Goal: Information Seeking & Learning: Learn about a topic

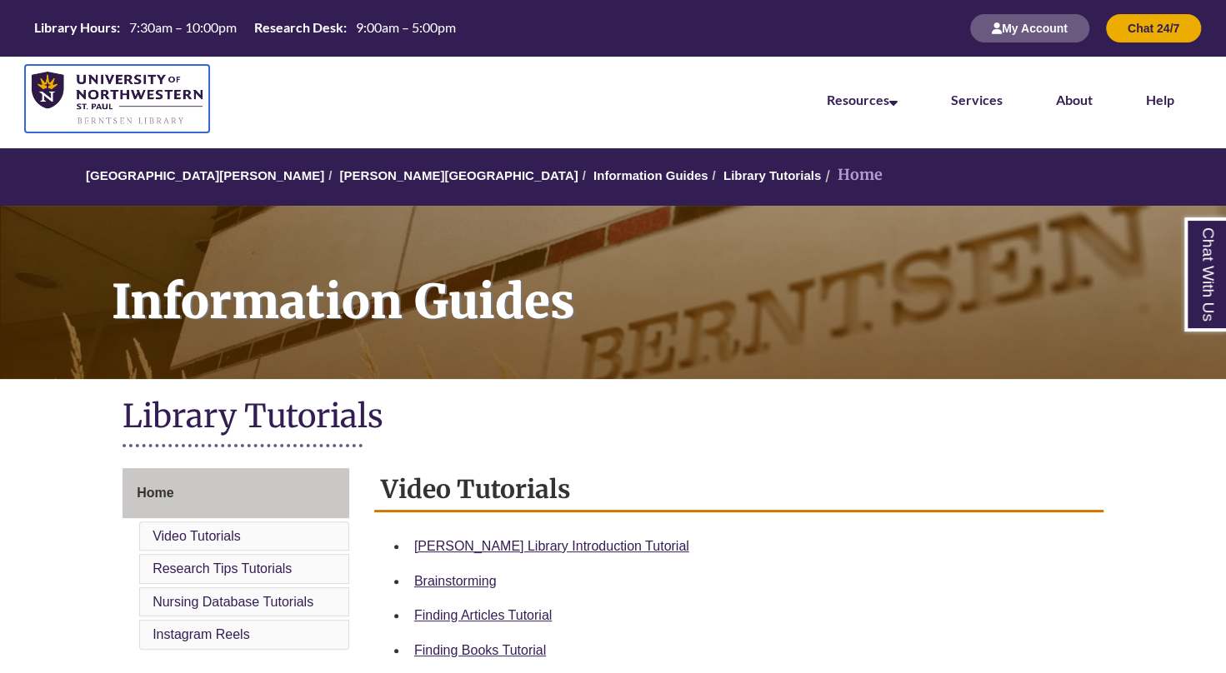
click at [118, 78] on img at bounding box center [117, 99] width 171 height 54
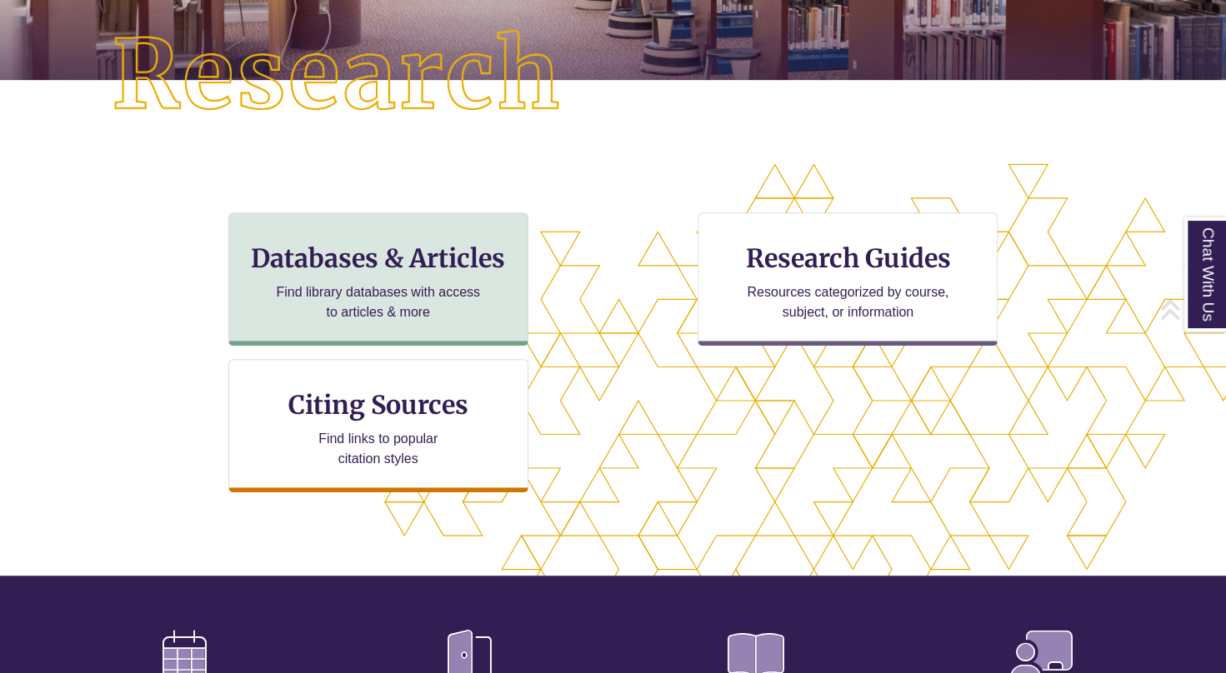
scroll to position [408, 0]
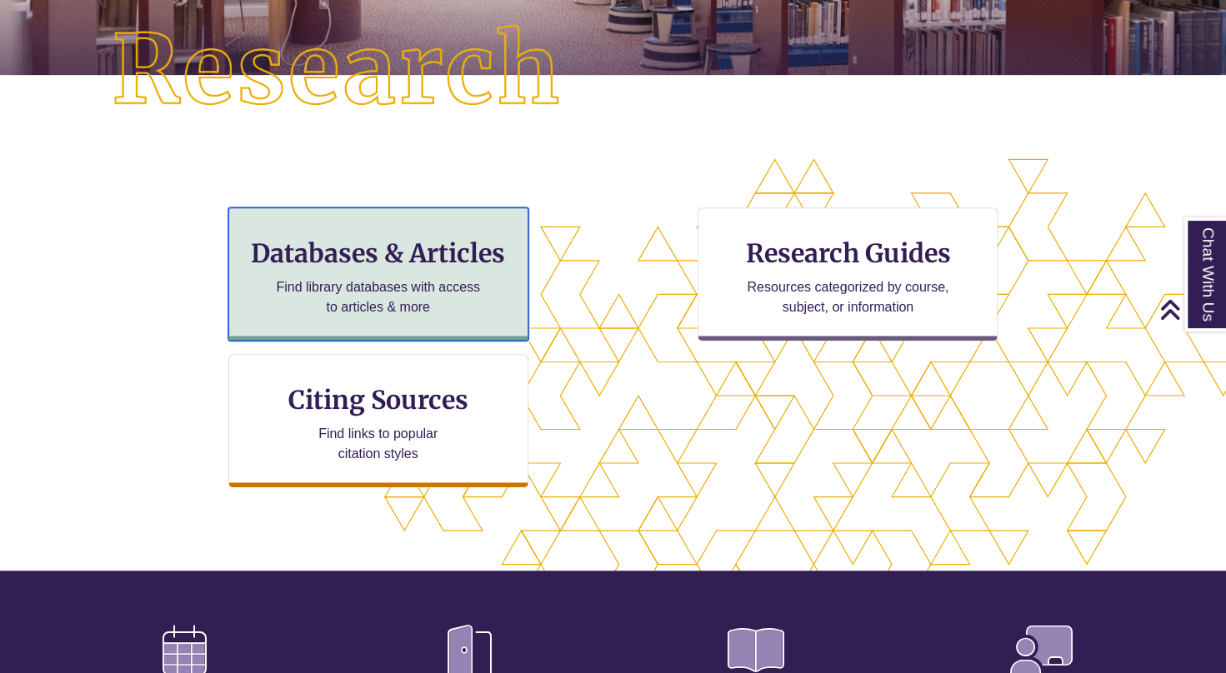
click at [355, 298] on p "Find library databases with access to articles & more" at bounding box center [378, 298] width 218 height 40
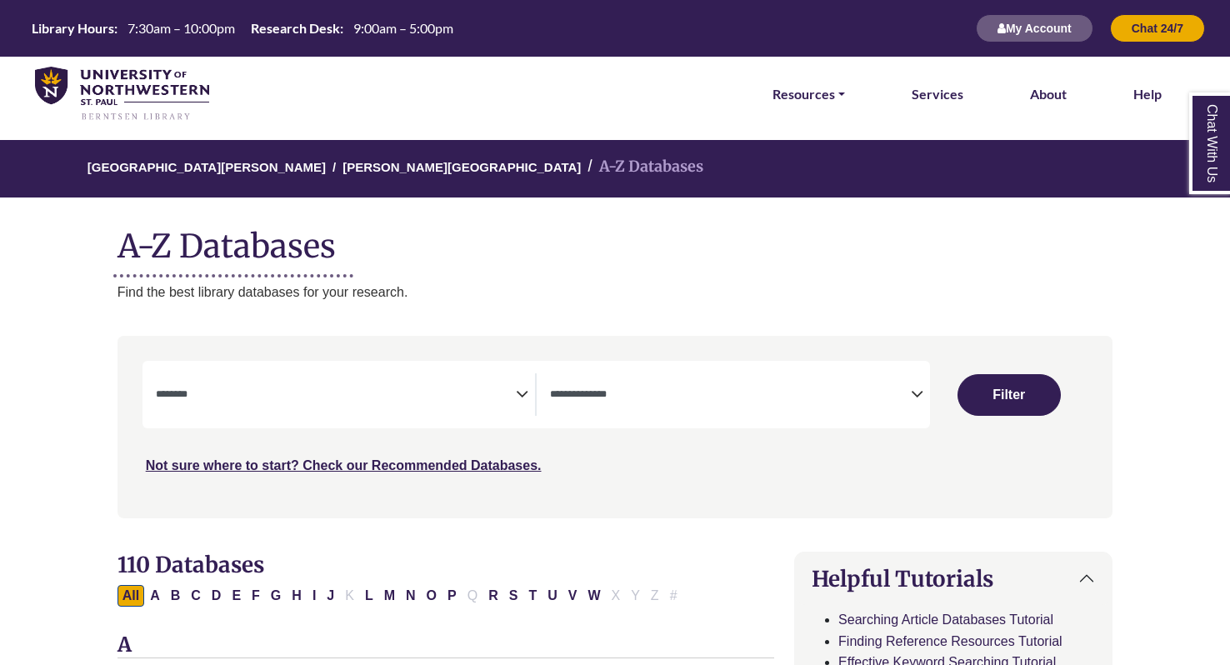
select select "Database Subject Filter"
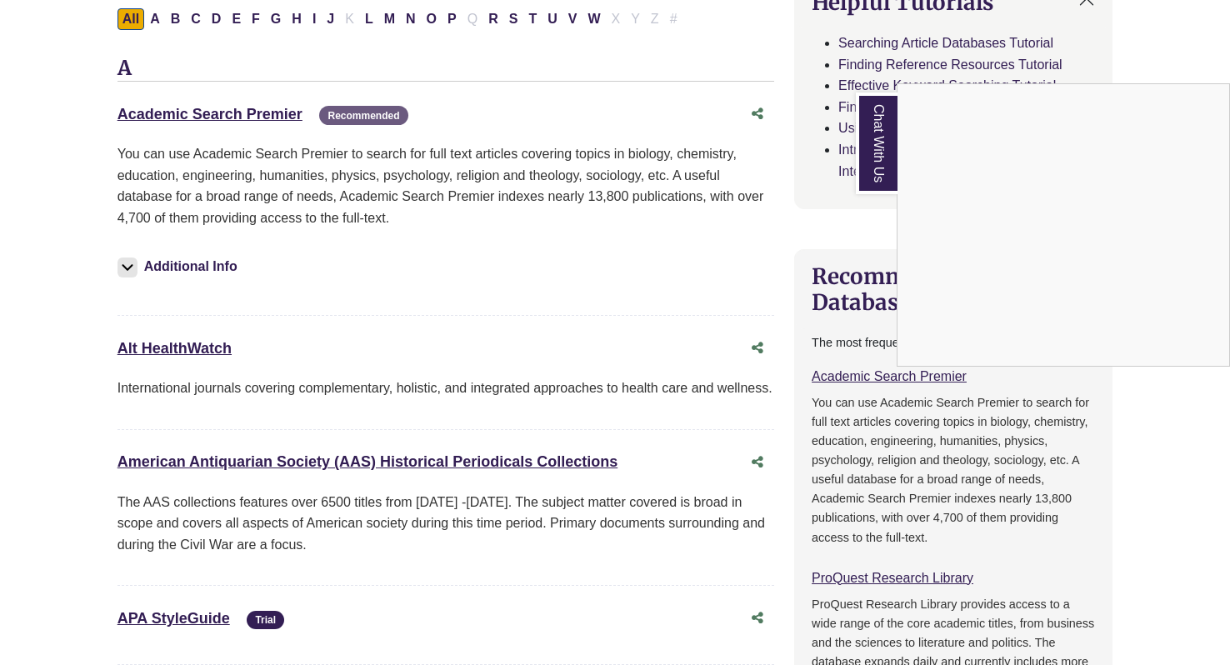
scroll to position [573, 0]
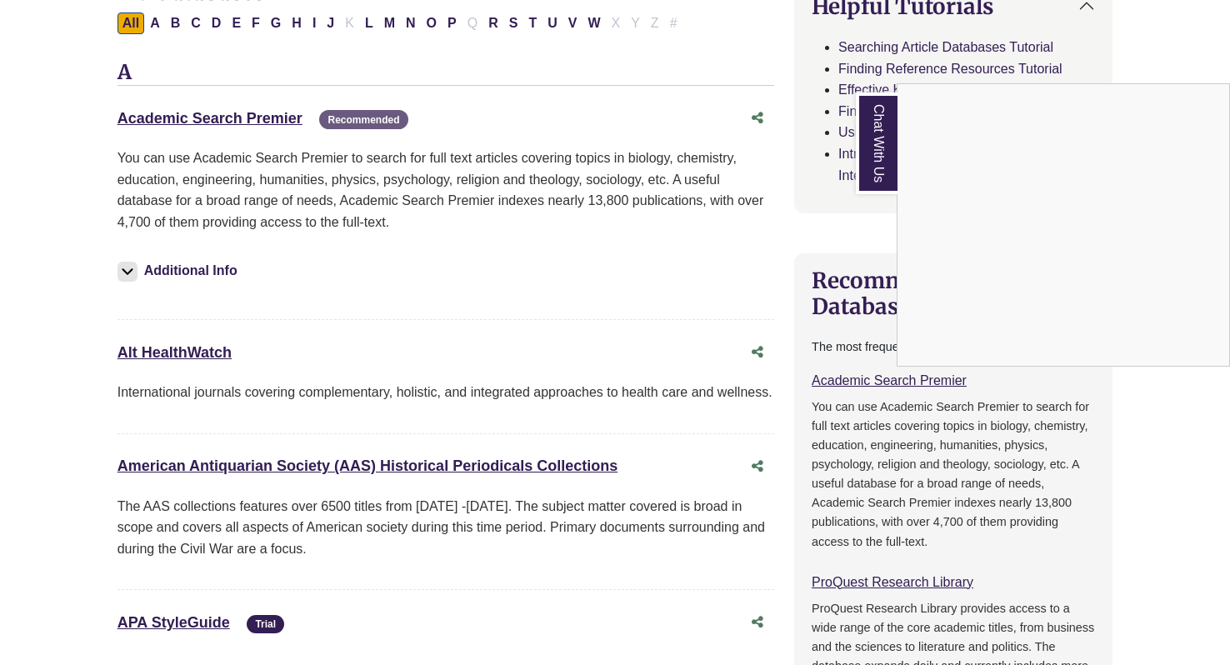
click at [360, 117] on div "Chat With Us" at bounding box center [615, 332] width 1230 height 665
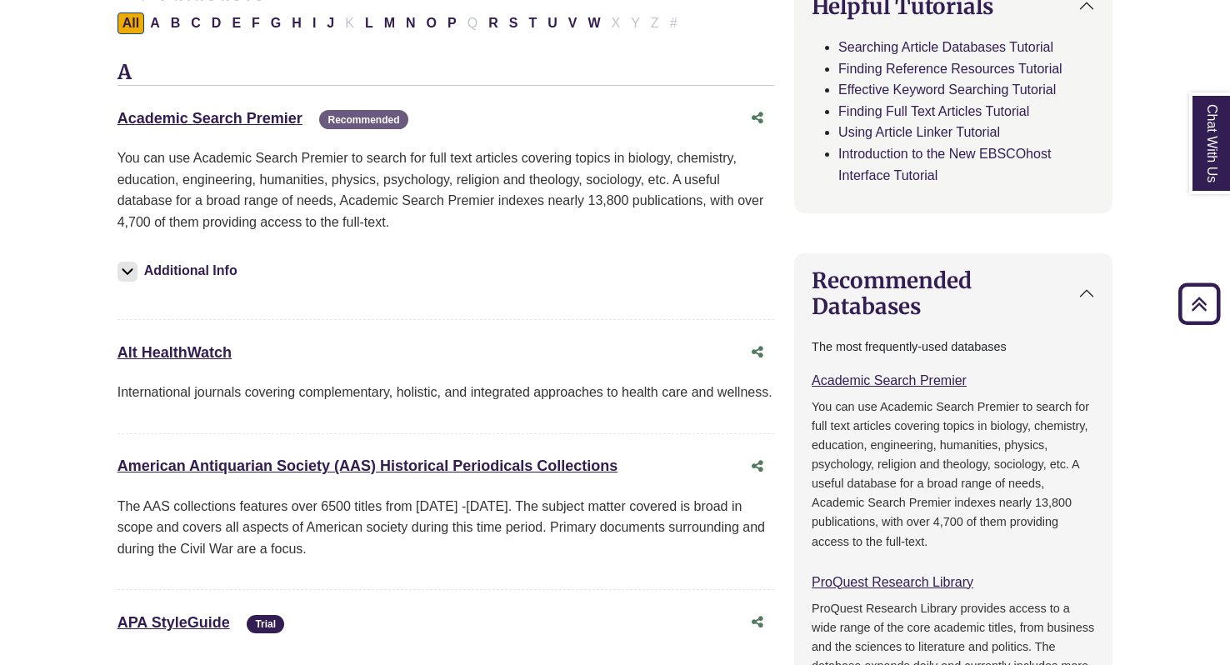
click at [360, 117] on span "Recommended" at bounding box center [363, 119] width 88 height 19
drag, startPoint x: 360, startPoint y: 117, endPoint x: 411, endPoint y: 160, distance: 66.8
click at [411, 160] on p "You can use Academic Search Premier to search for full text articles covering t…" at bounding box center [446, 190] width 657 height 85
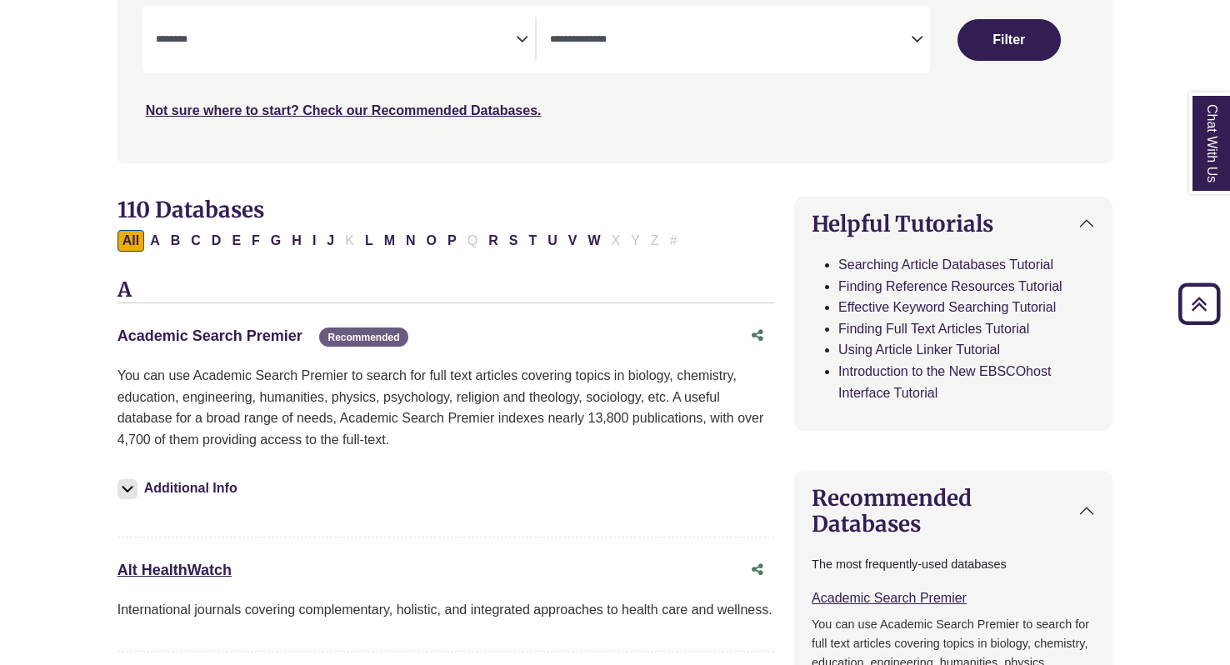
scroll to position [356, 0]
click at [217, 330] on link "Academic Search Premier This link opens in a new window" at bounding box center [210, 335] width 185 height 17
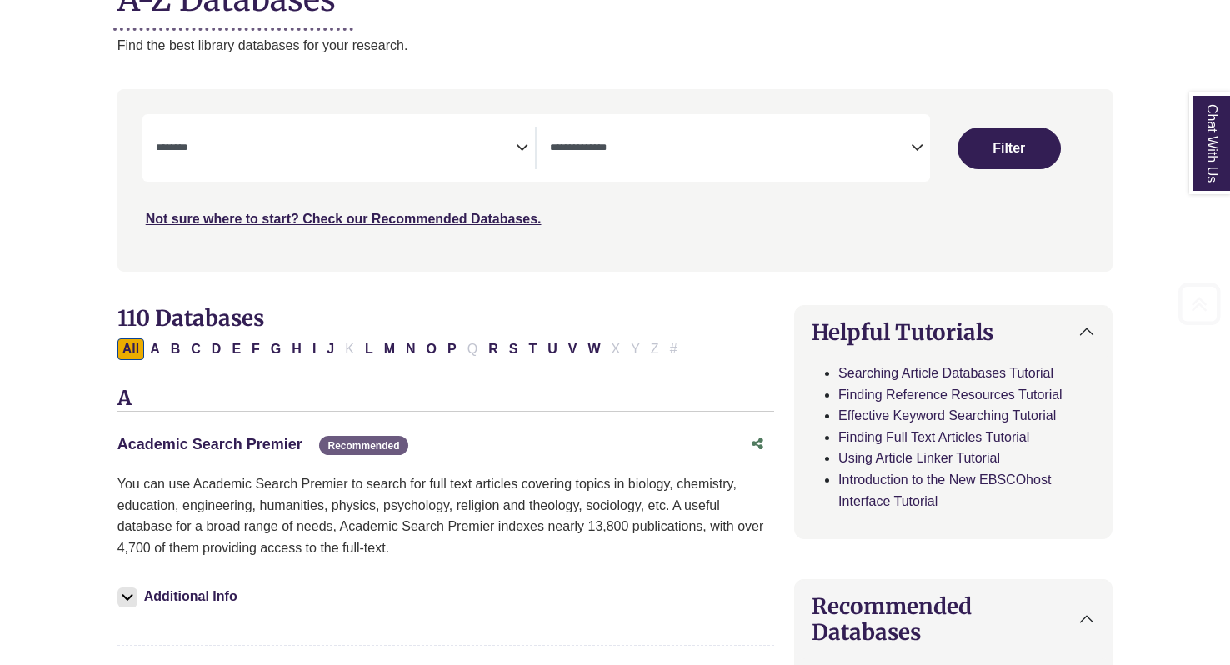
scroll to position [243, 0]
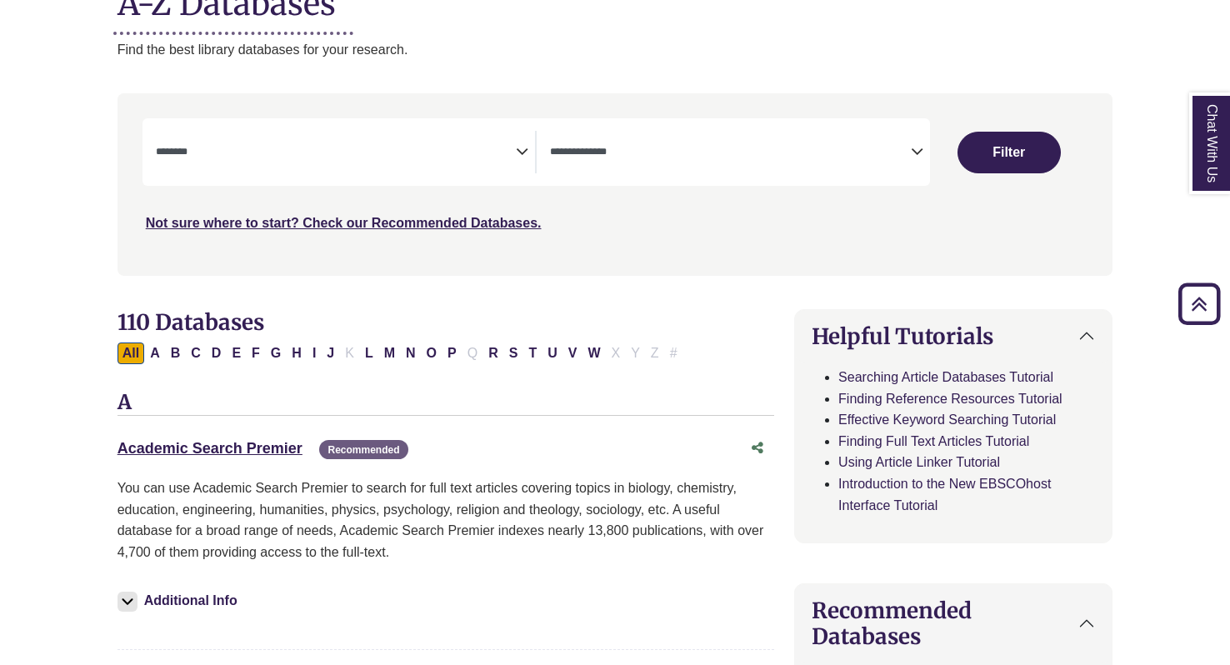
click at [619, 151] on textarea "Search" at bounding box center [730, 153] width 361 height 13
click at [460, 147] on textarea "Search" at bounding box center [336, 153] width 361 height 13
click at [620, 147] on span "× eReference" at bounding box center [730, 152] width 361 height 43
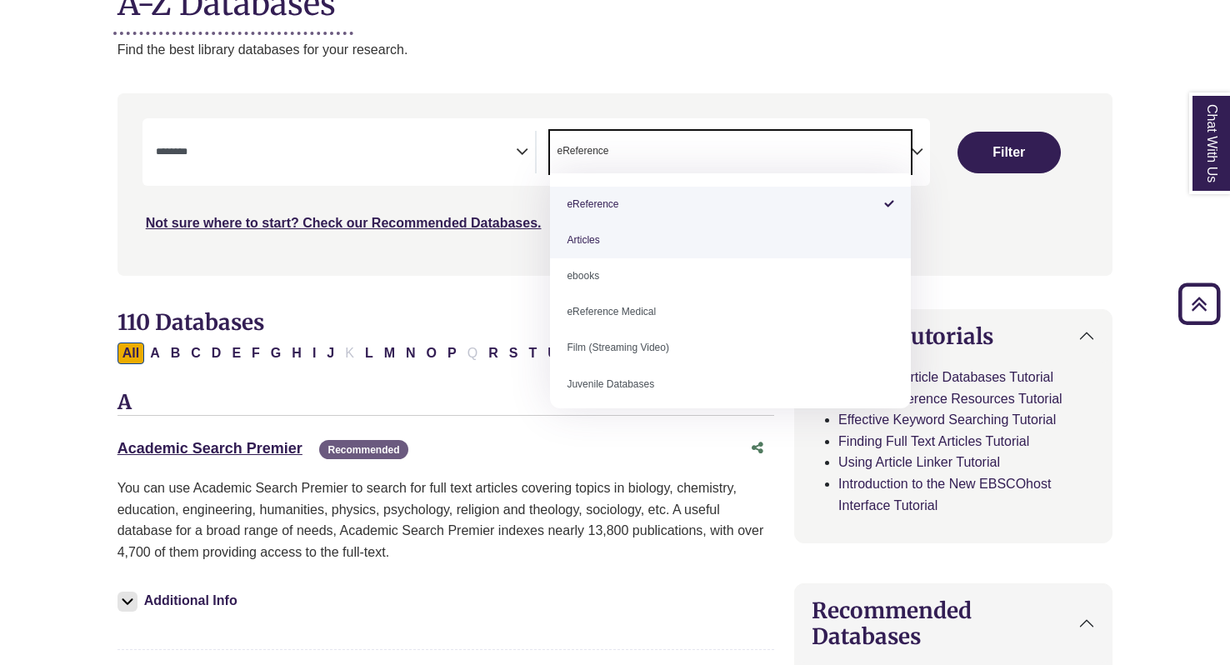
select select "*****"
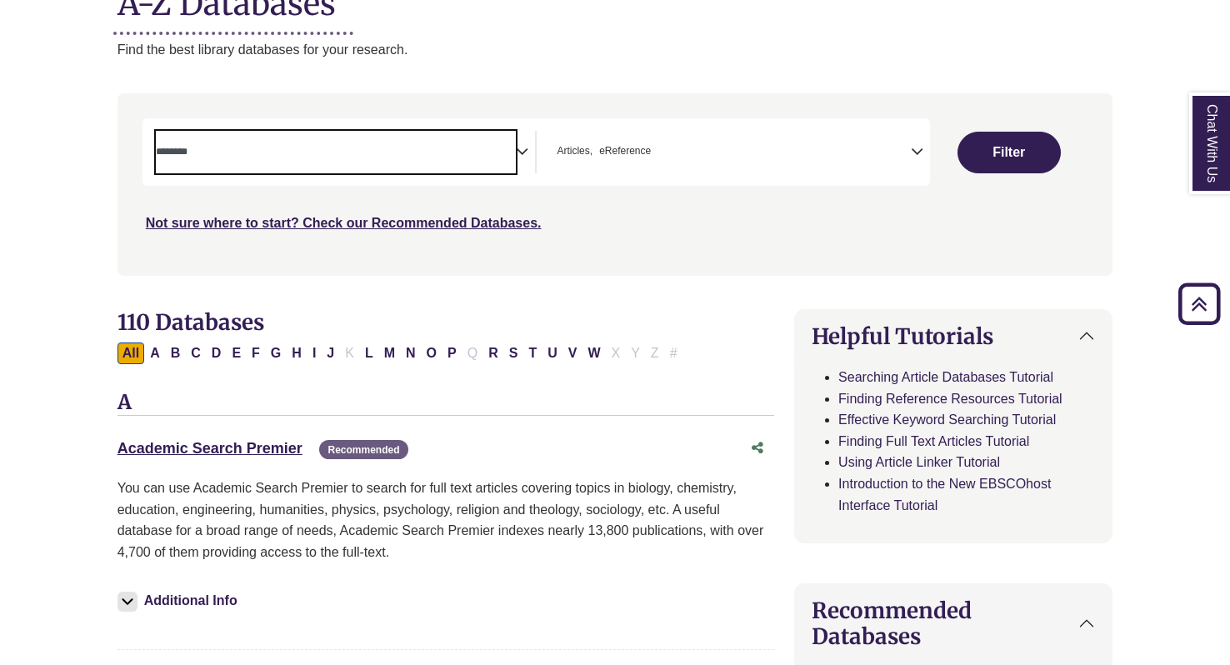
click at [425, 166] on span "Search filters" at bounding box center [336, 152] width 361 height 43
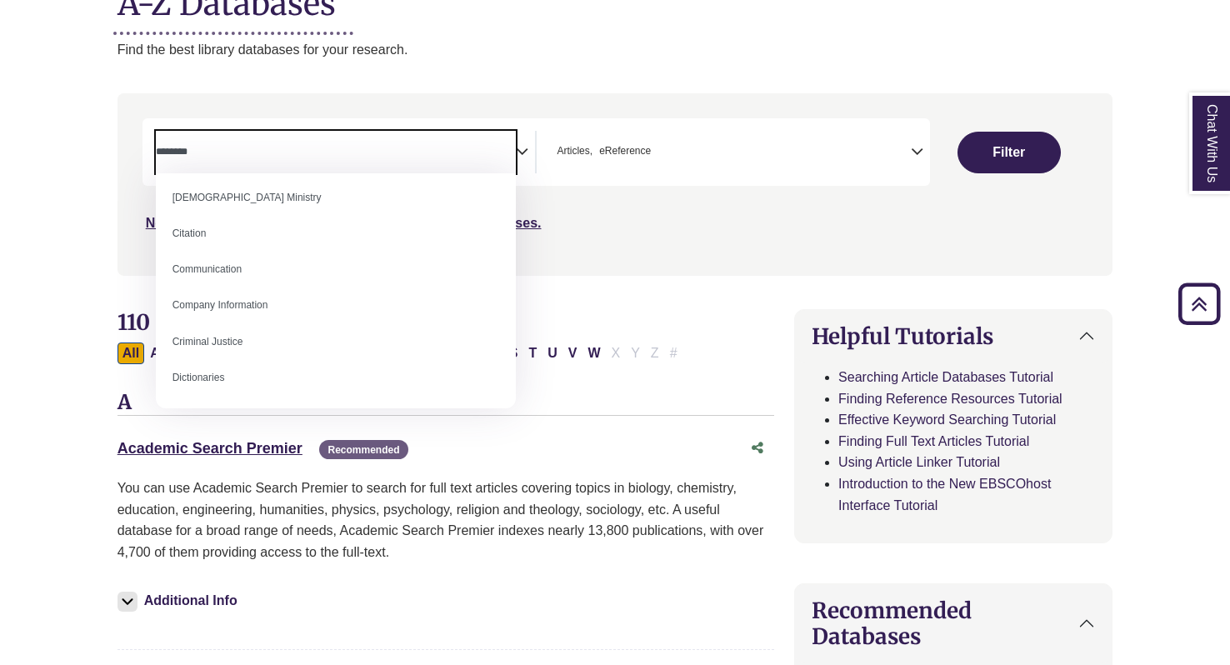
scroll to position [0, 0]
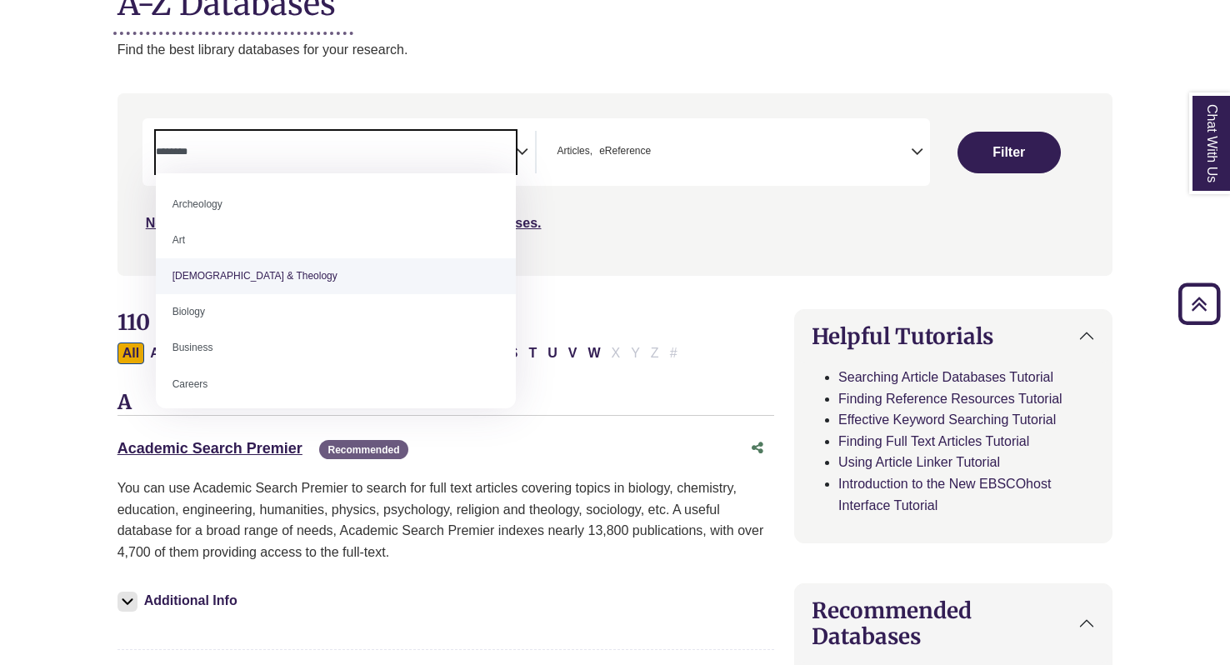
click at [614, 270] on nav "**********" at bounding box center [616, 184] width 996 height 182
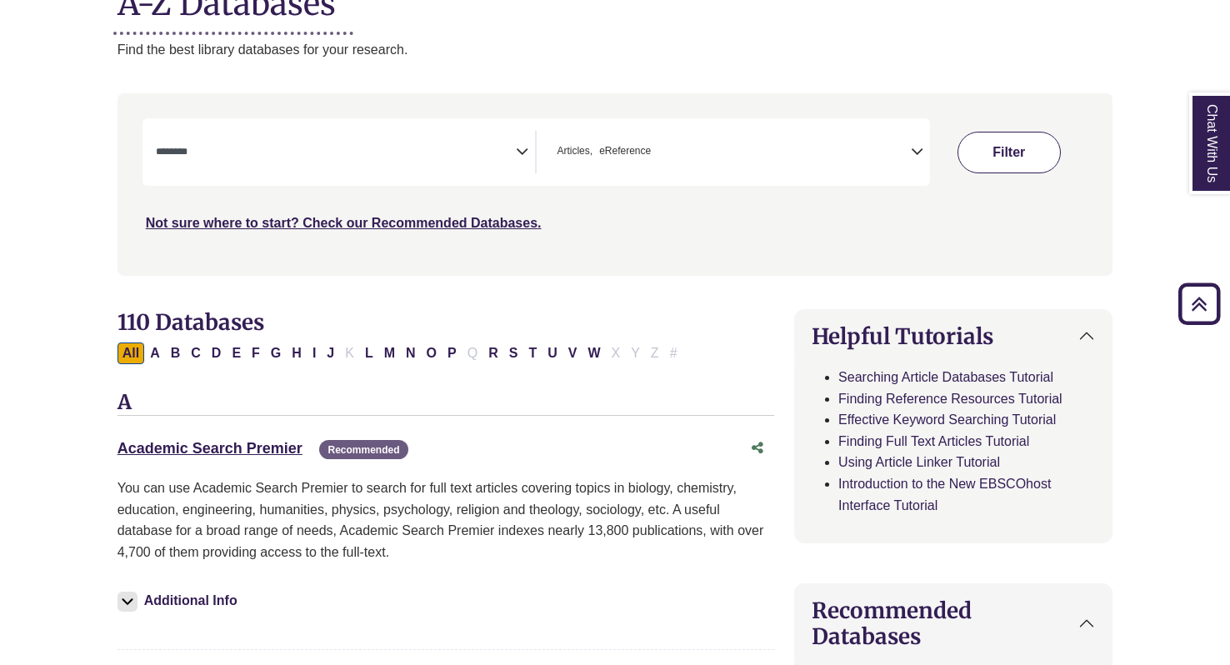
click at [1000, 143] on button "Filter" at bounding box center [1009, 153] width 103 height 42
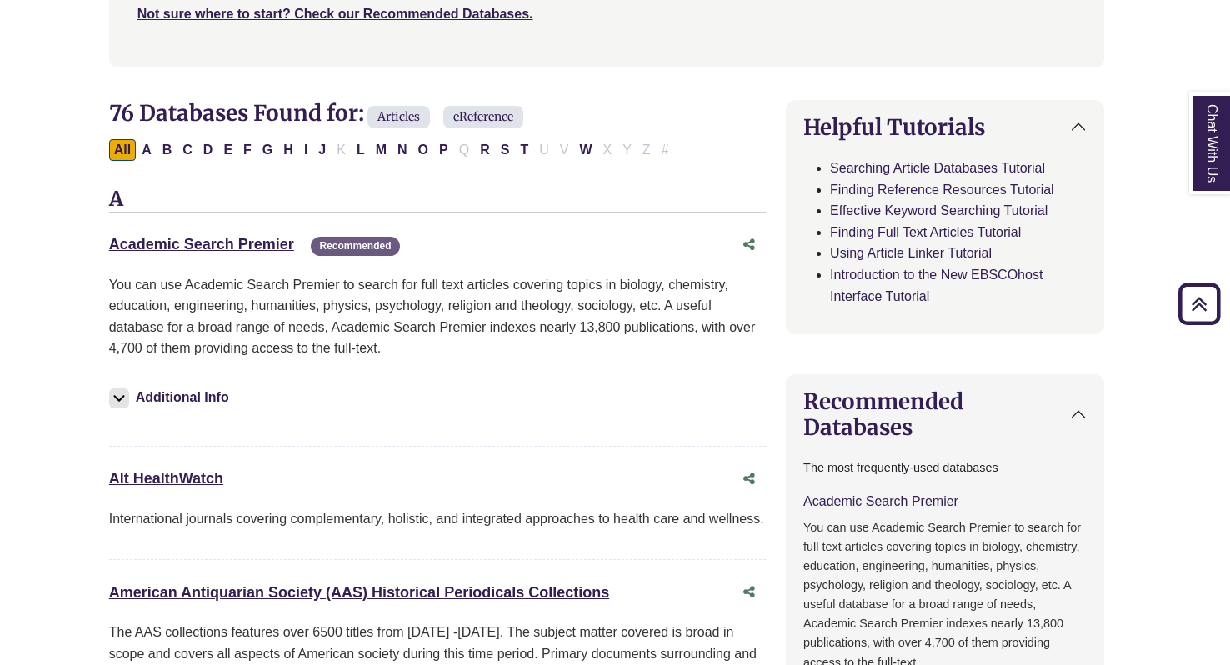
scroll to position [442, 8]
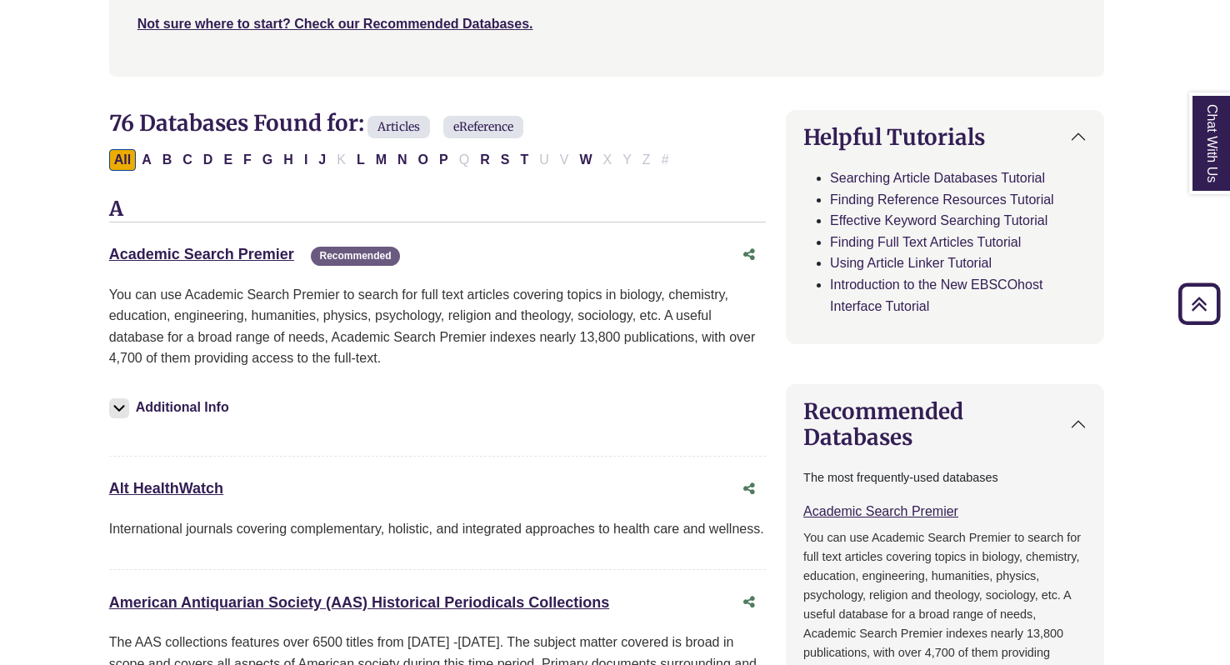
click at [348, 253] on span "Recommended" at bounding box center [355, 256] width 88 height 19
drag, startPoint x: 348, startPoint y: 253, endPoint x: 473, endPoint y: 260, distance: 124.4
click at [473, 260] on div "Academic Search Premier This link opens in a new window Recommended" at bounding box center [420, 255] width 623 height 24
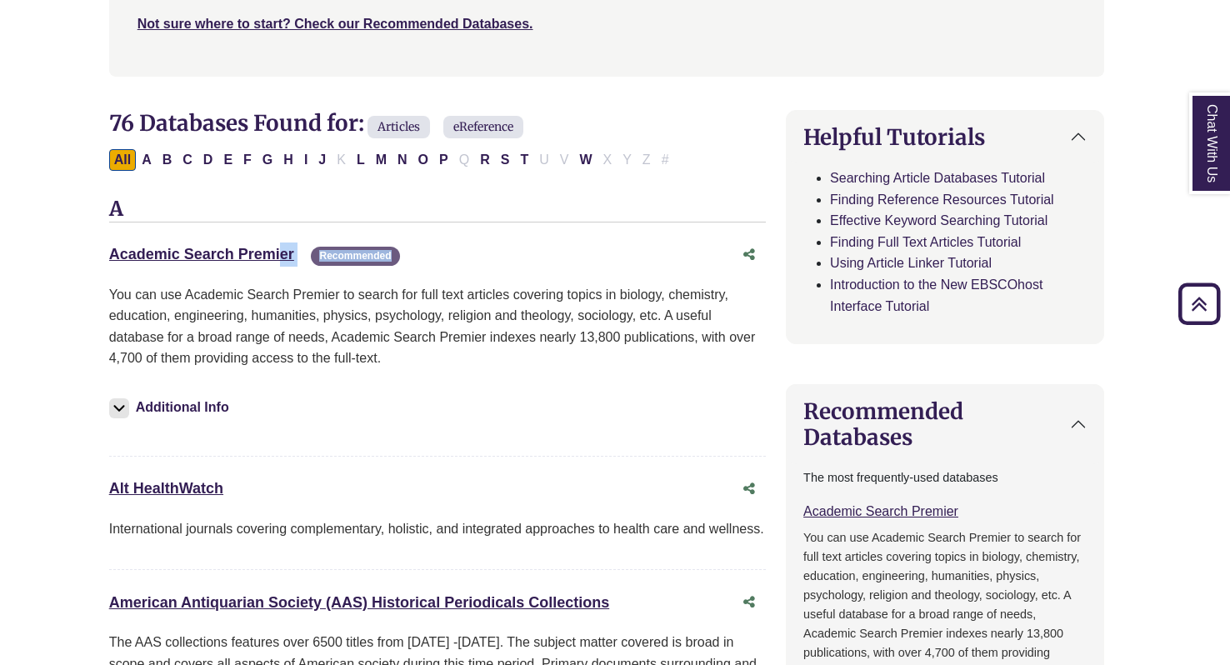
click at [459, 250] on div "Academic Search Premier This link opens in a new window Recommended" at bounding box center [420, 255] width 623 height 24
click at [139, 154] on button "A" at bounding box center [147, 160] width 20 height 22
click at [163, 157] on button "B" at bounding box center [168, 160] width 20 height 22
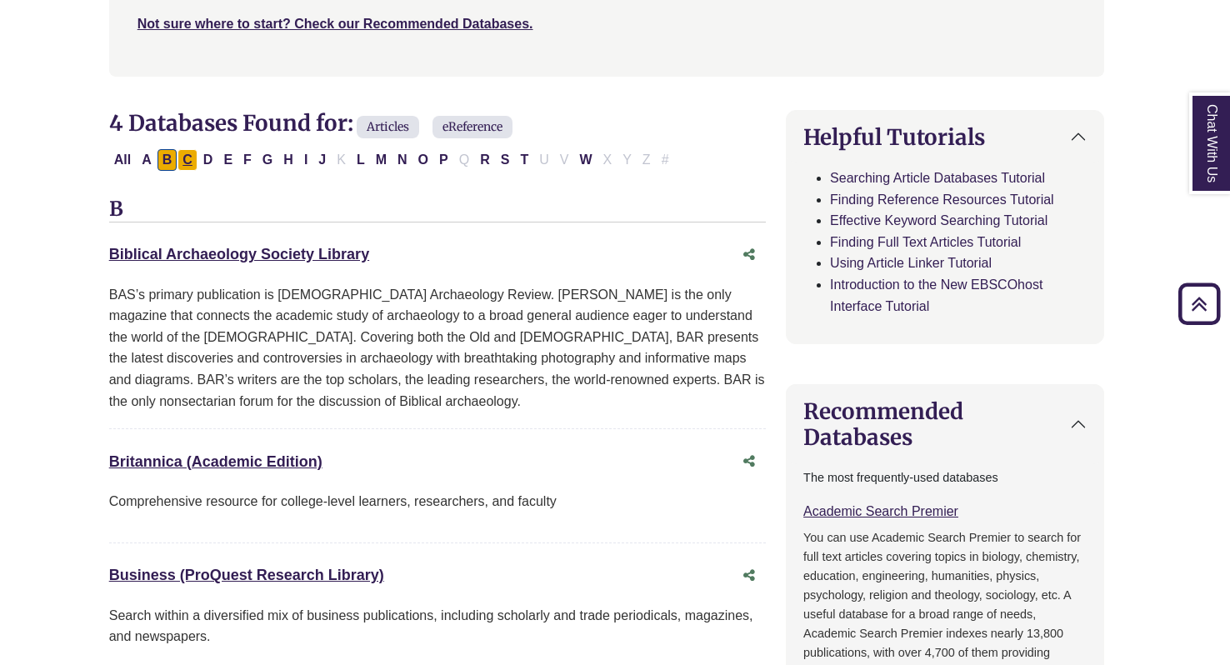
click at [188, 157] on button "C" at bounding box center [188, 160] width 20 height 22
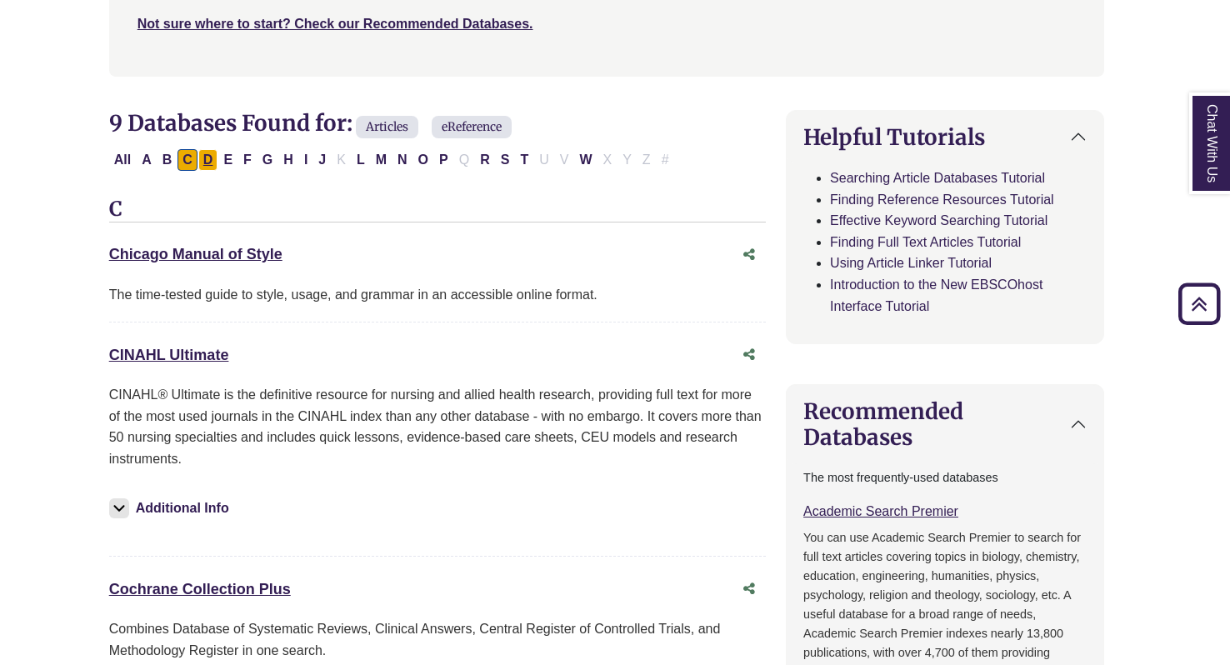
click at [212, 158] on button "D" at bounding box center [208, 160] width 20 height 22
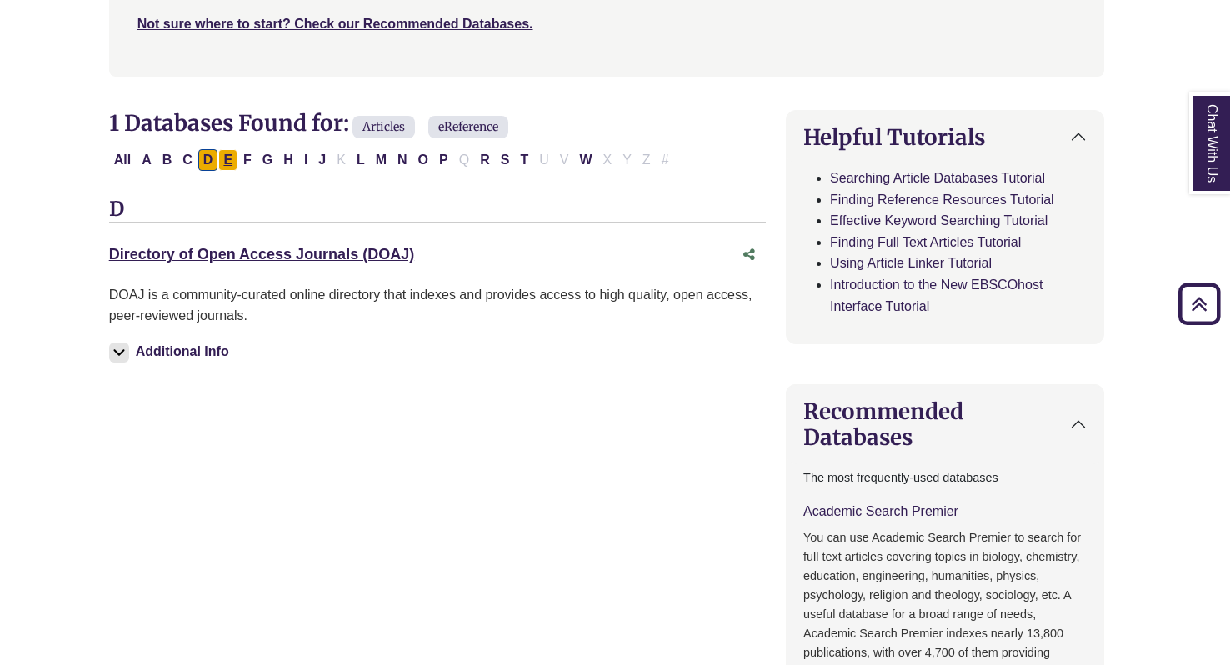
click at [227, 160] on button "E" at bounding box center [227, 160] width 19 height 22
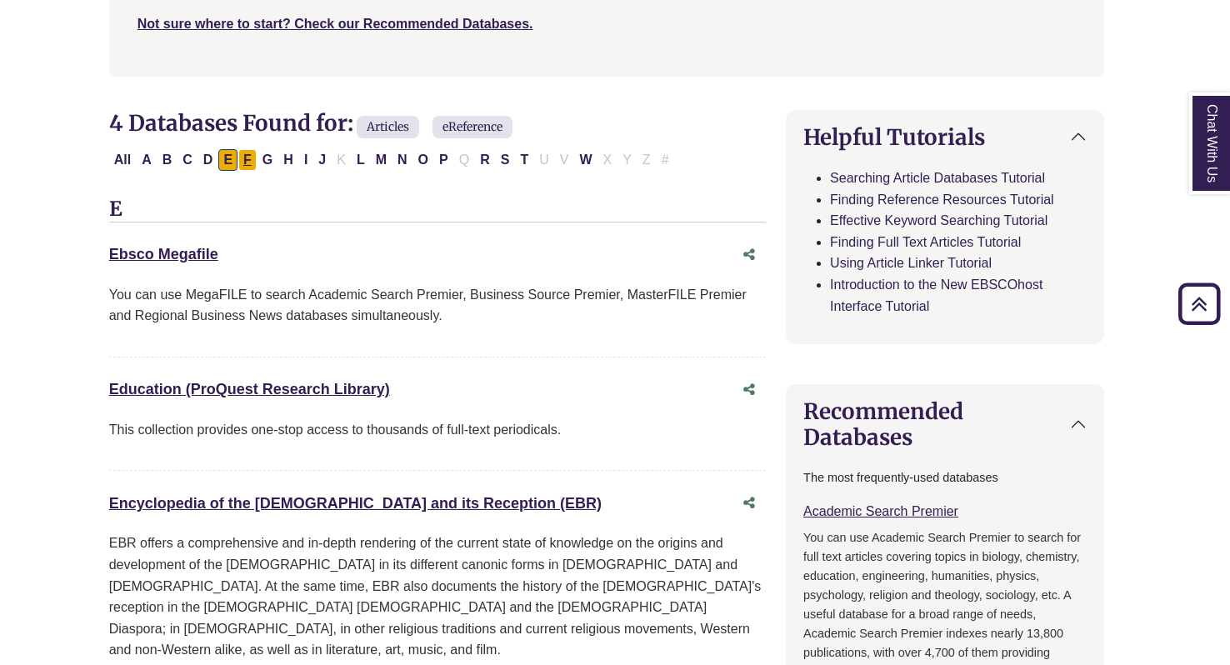
click at [250, 156] on button "F" at bounding box center [247, 160] width 18 height 22
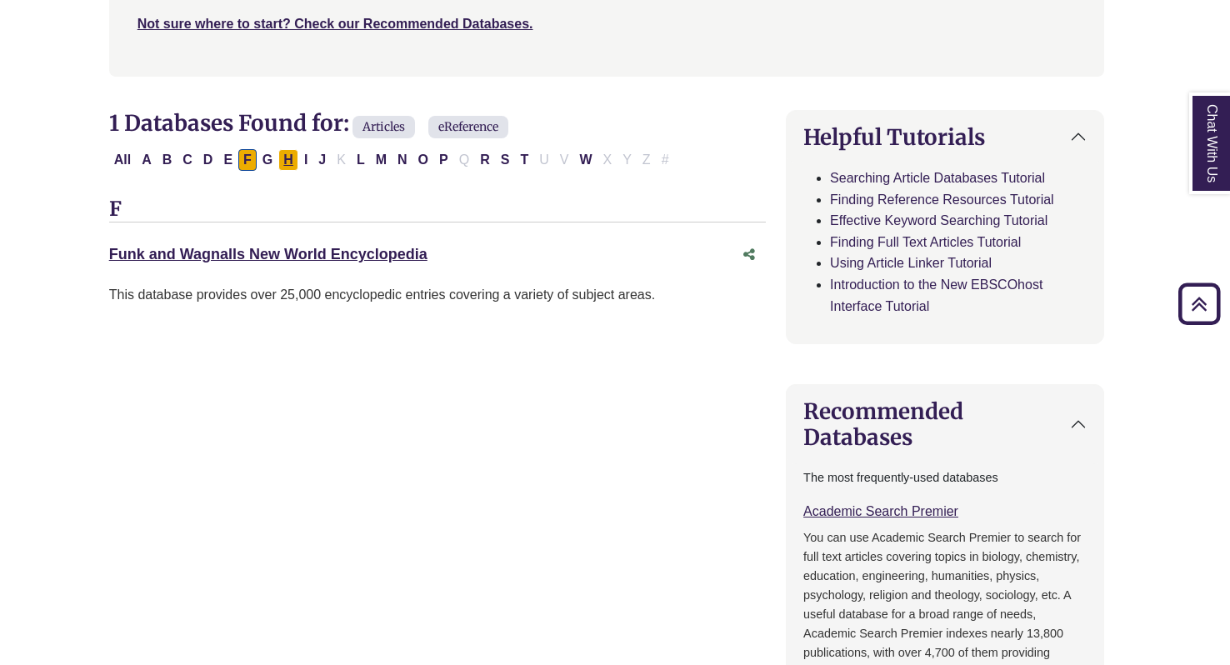
click at [278, 155] on button "H" at bounding box center [288, 160] width 20 height 22
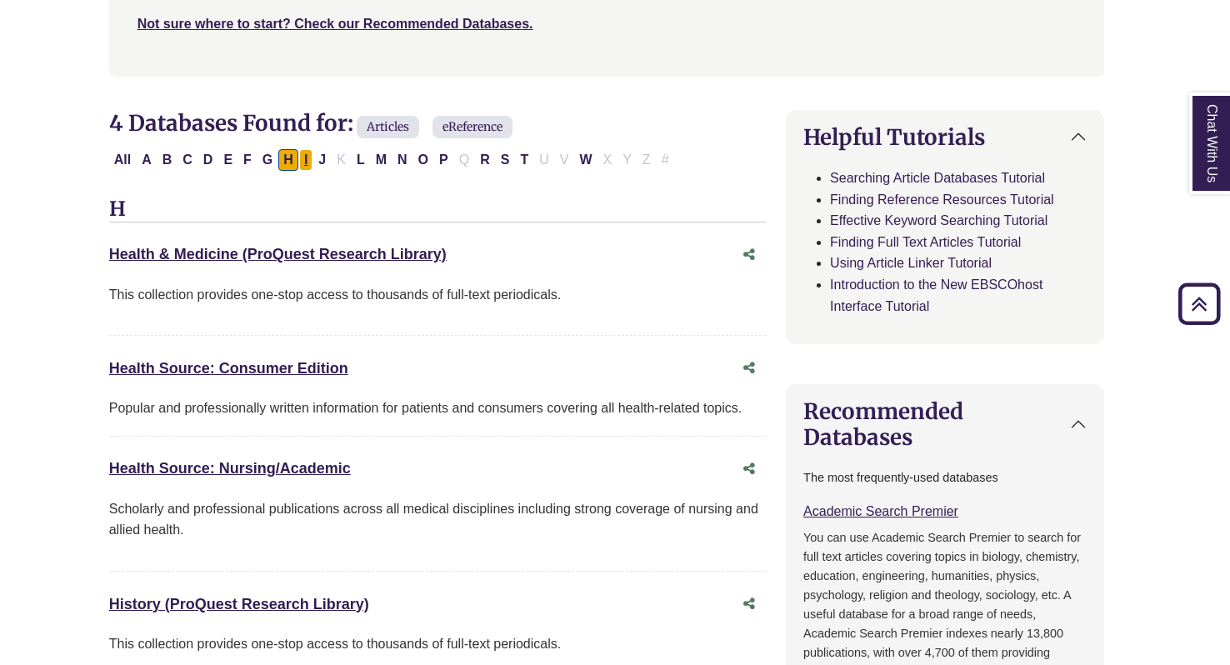
click at [299, 159] on button "I" at bounding box center [305, 160] width 13 height 22
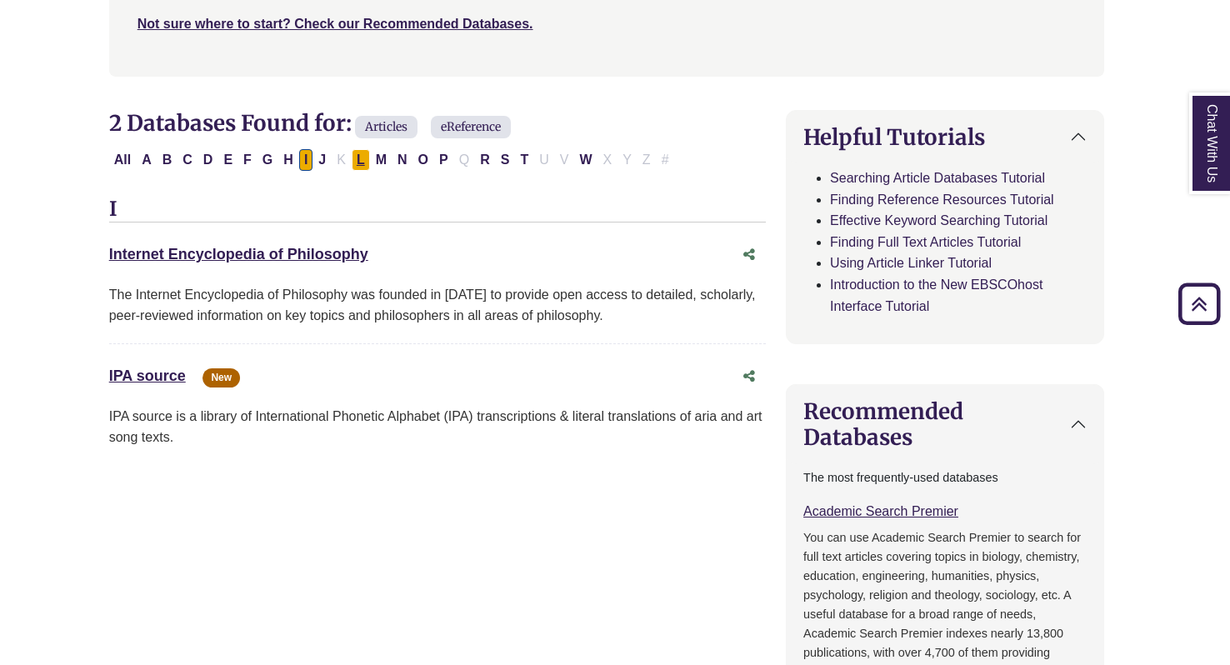
click at [357, 158] on button "L" at bounding box center [361, 160] width 18 height 22
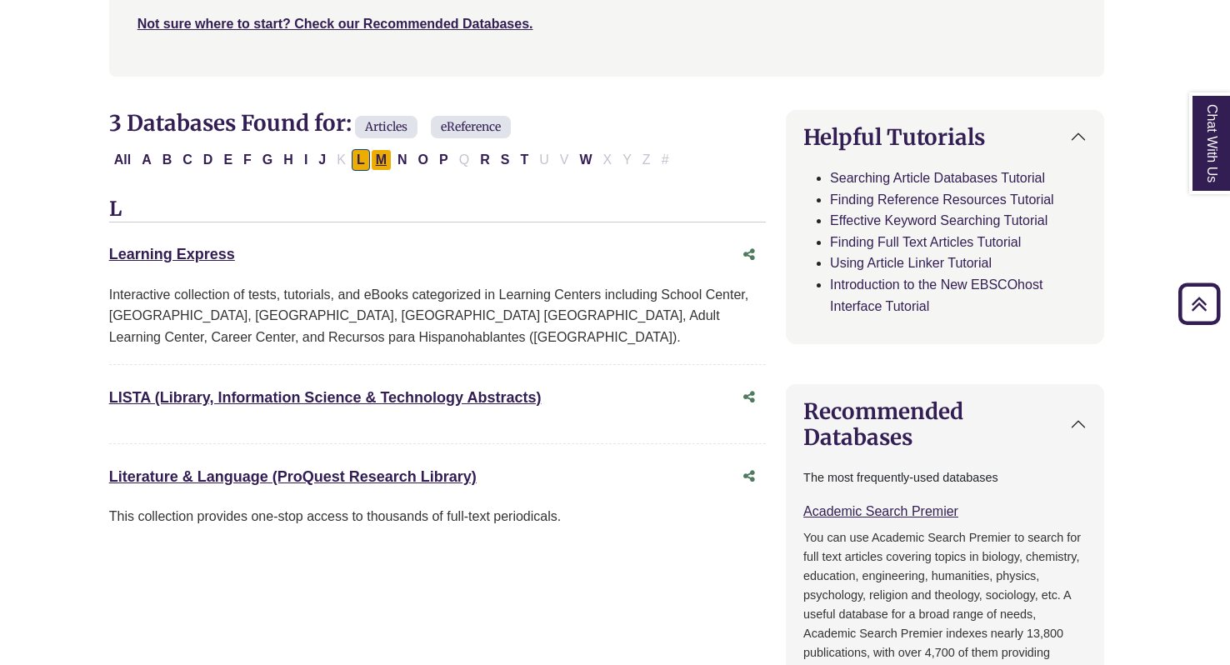
click at [378, 158] on button "M" at bounding box center [381, 160] width 21 height 22
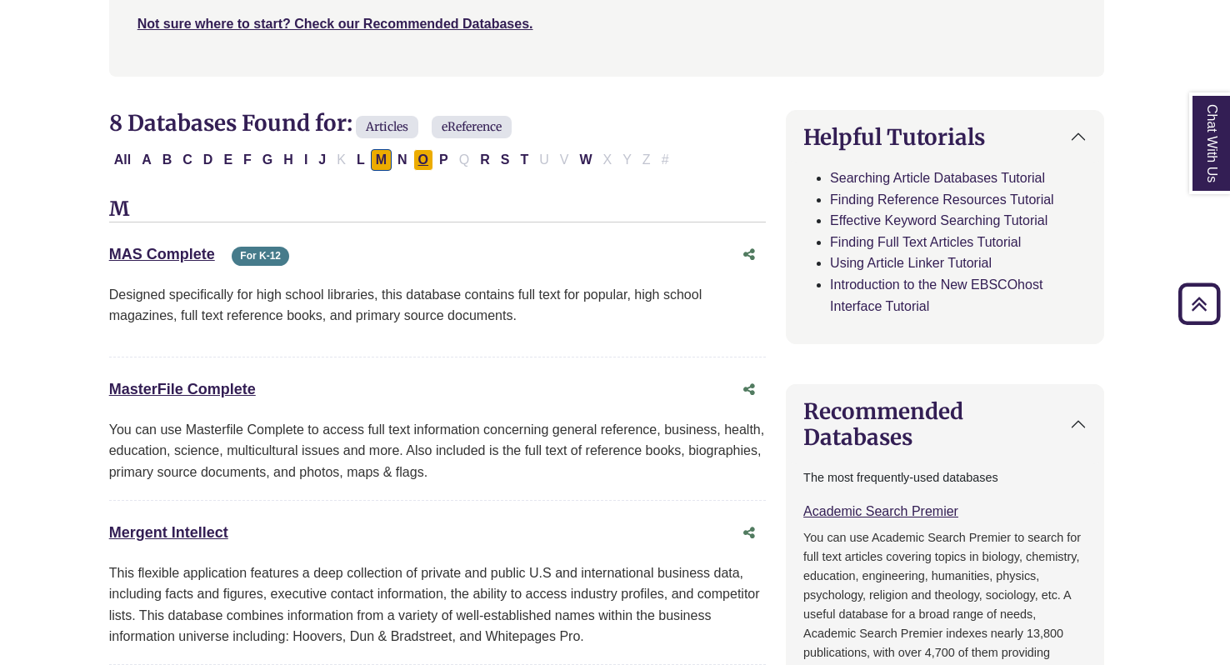
click at [413, 158] on button "O" at bounding box center [423, 160] width 20 height 22
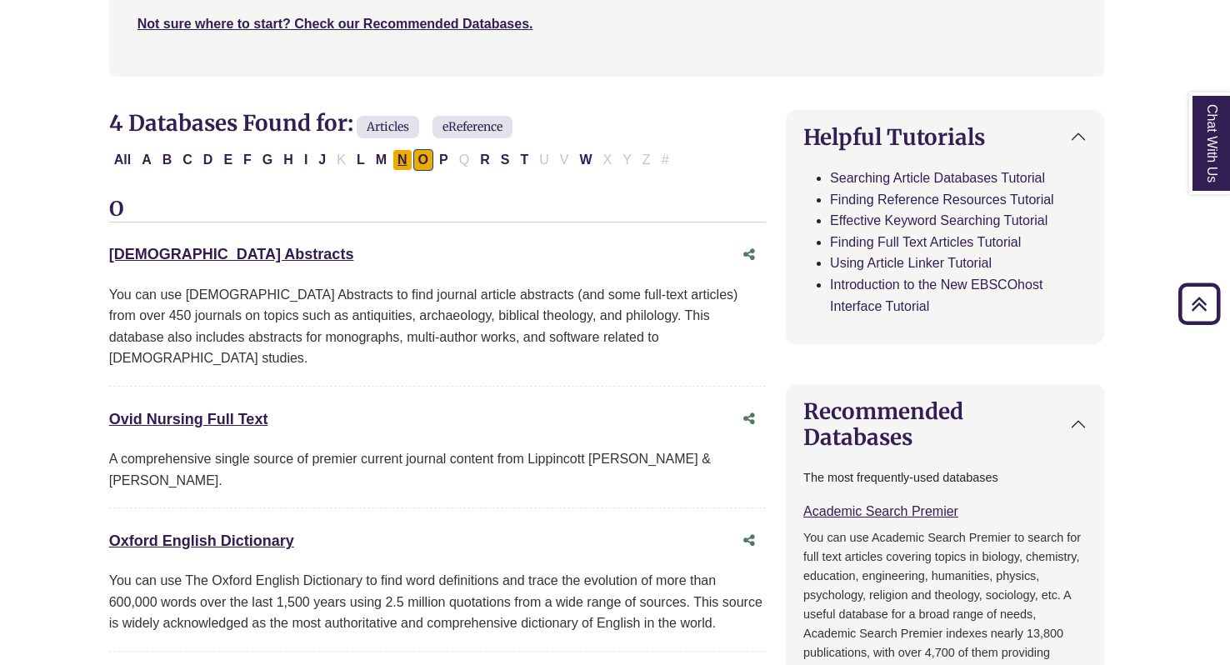
click at [396, 158] on button "N" at bounding box center [403, 160] width 20 height 22
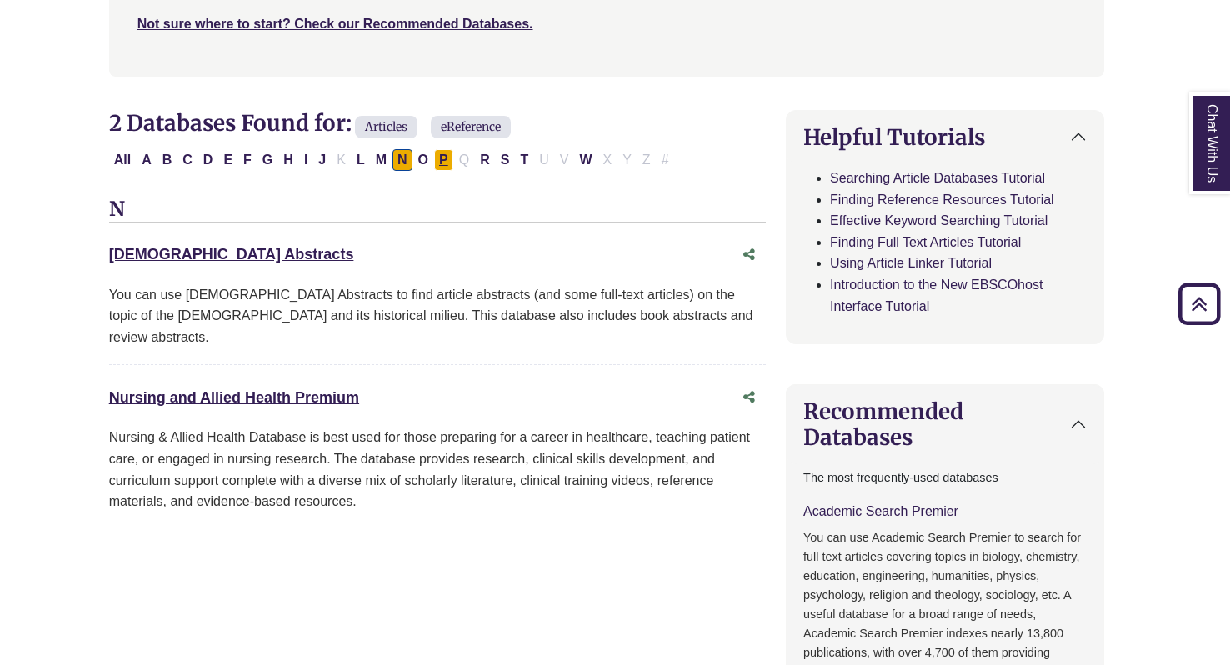
click at [434, 162] on button "P" at bounding box center [443, 160] width 19 height 22
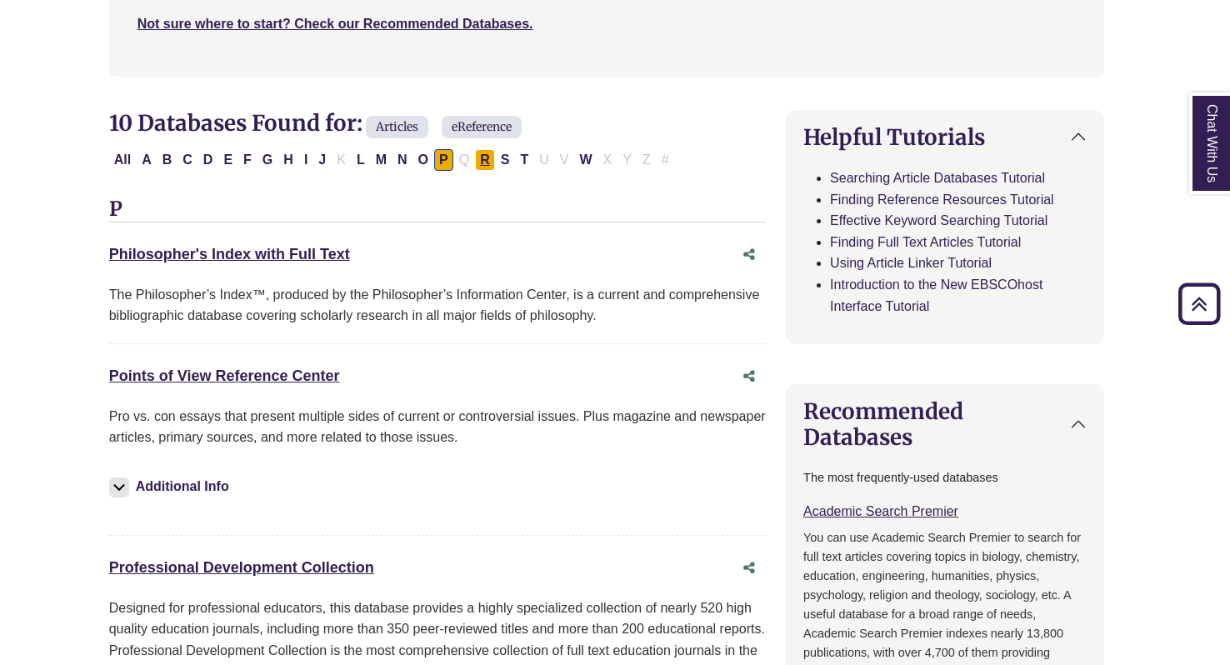
click at [478, 162] on button "R" at bounding box center [485, 160] width 20 height 22
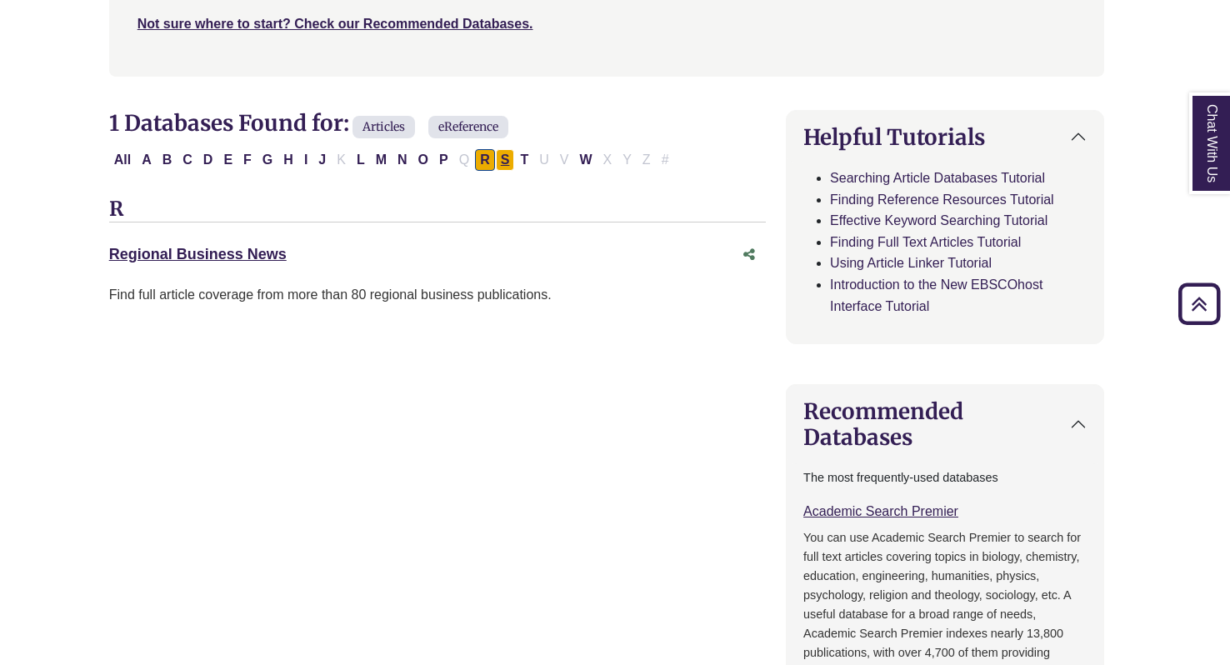
click at [496, 162] on button "S" at bounding box center [505, 160] width 19 height 22
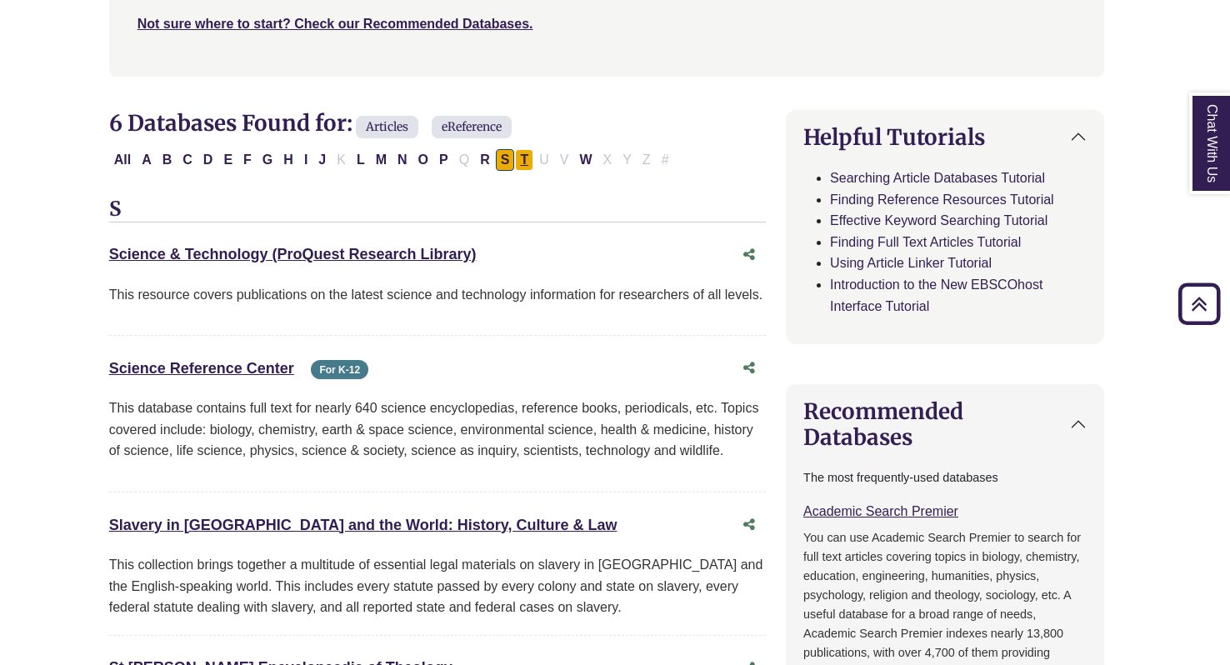
click at [519, 159] on button "T" at bounding box center [524, 160] width 18 height 22
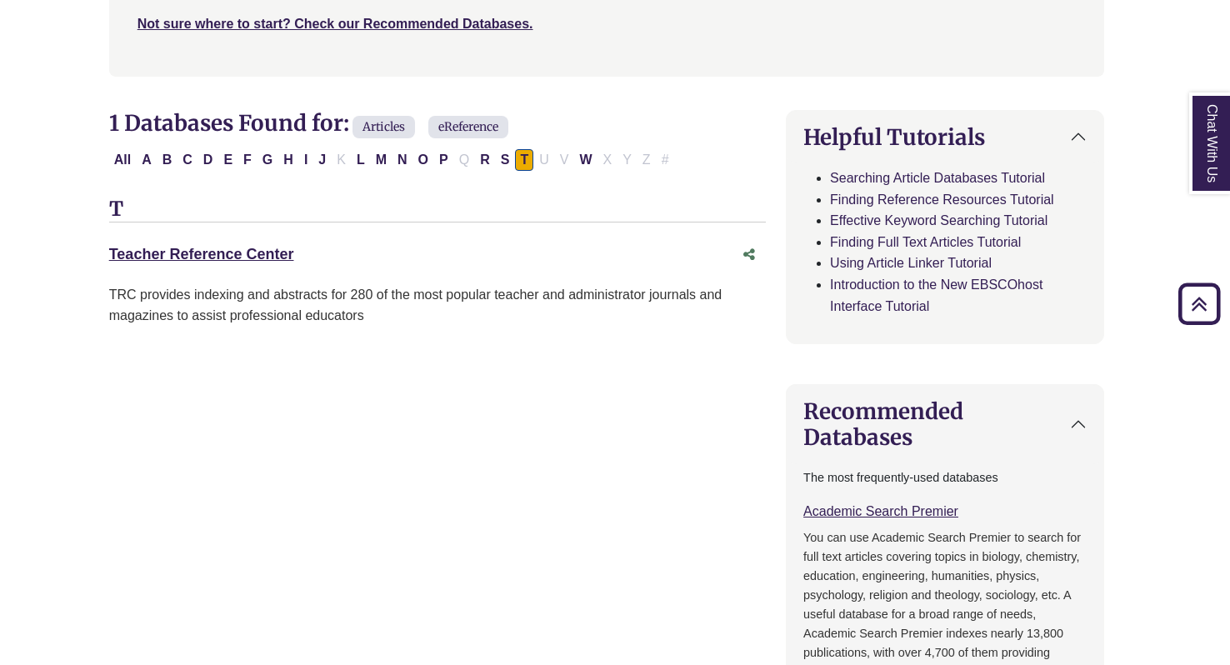
click at [589, 153] on div "All A B C D E F G H I J K L M N O P Q R S T U V W X Y Z #" at bounding box center [392, 159] width 567 height 14
click at [574, 153] on button "W" at bounding box center [585, 160] width 23 height 22
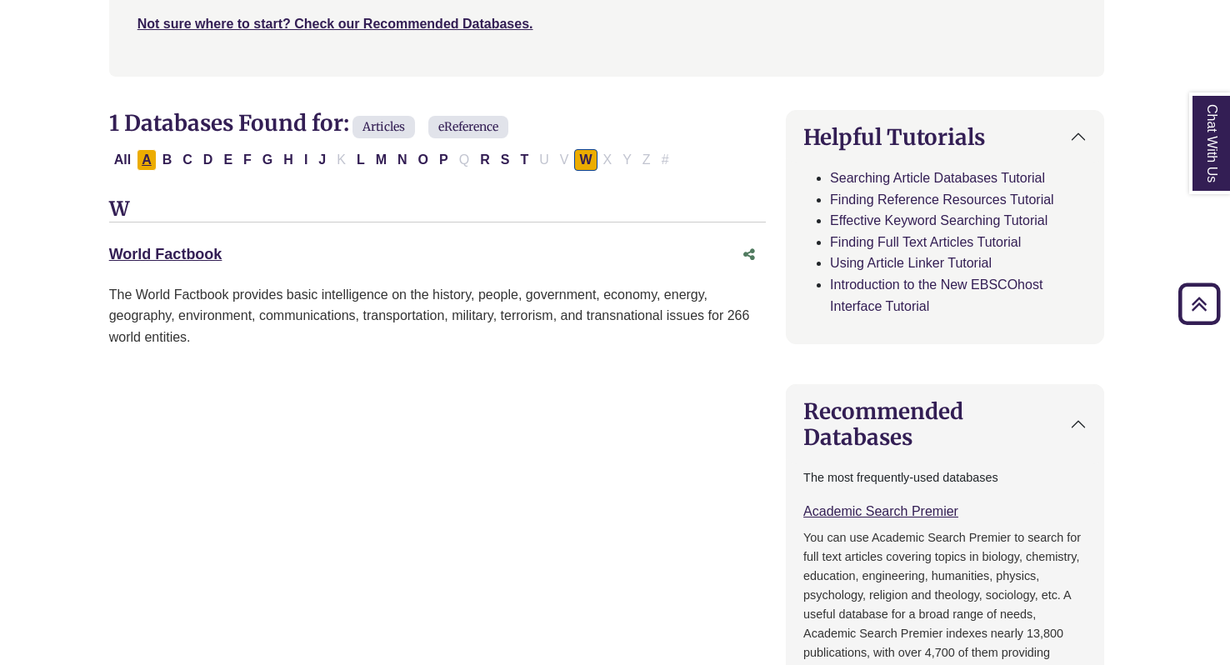
click at [151, 160] on button "A" at bounding box center [147, 160] width 20 height 22
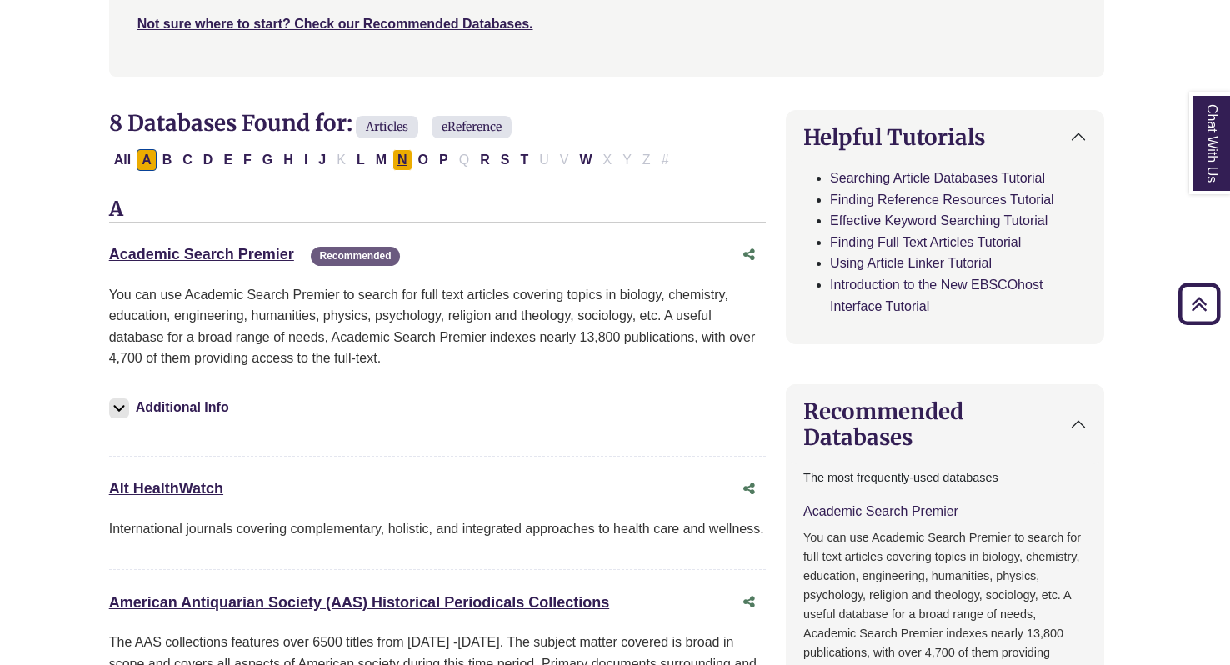
click at [403, 162] on button "N" at bounding box center [403, 160] width 20 height 22
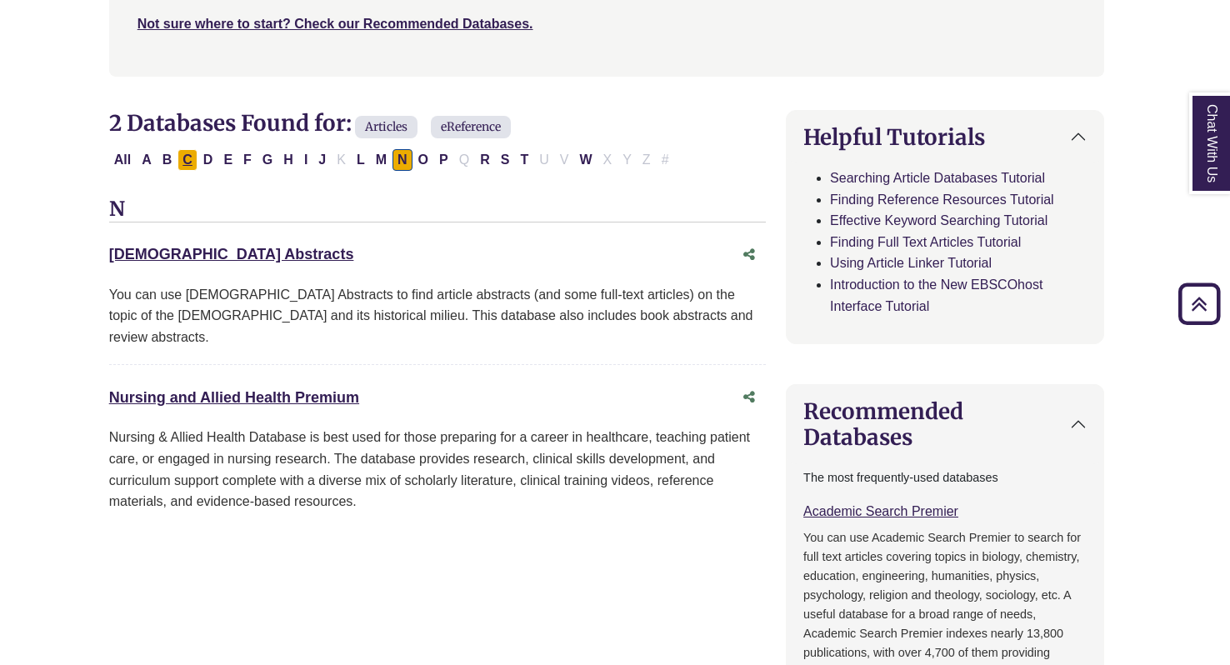
click at [190, 165] on button "C" at bounding box center [188, 160] width 20 height 22
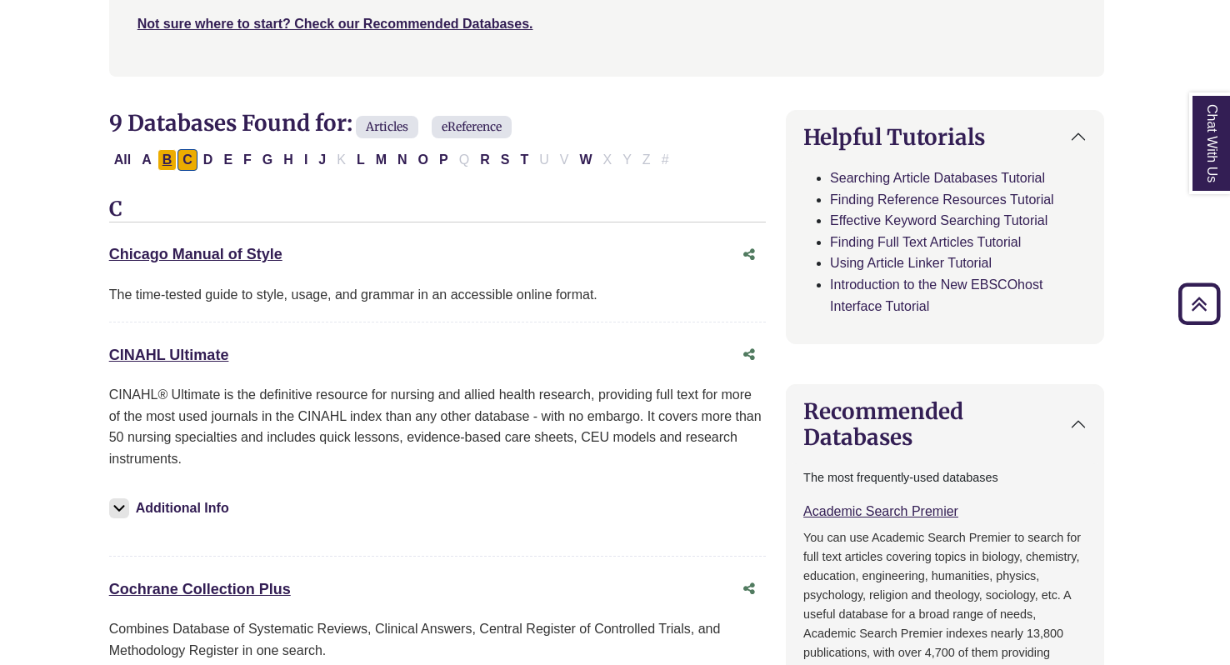
click at [166, 156] on button "B" at bounding box center [168, 160] width 20 height 22
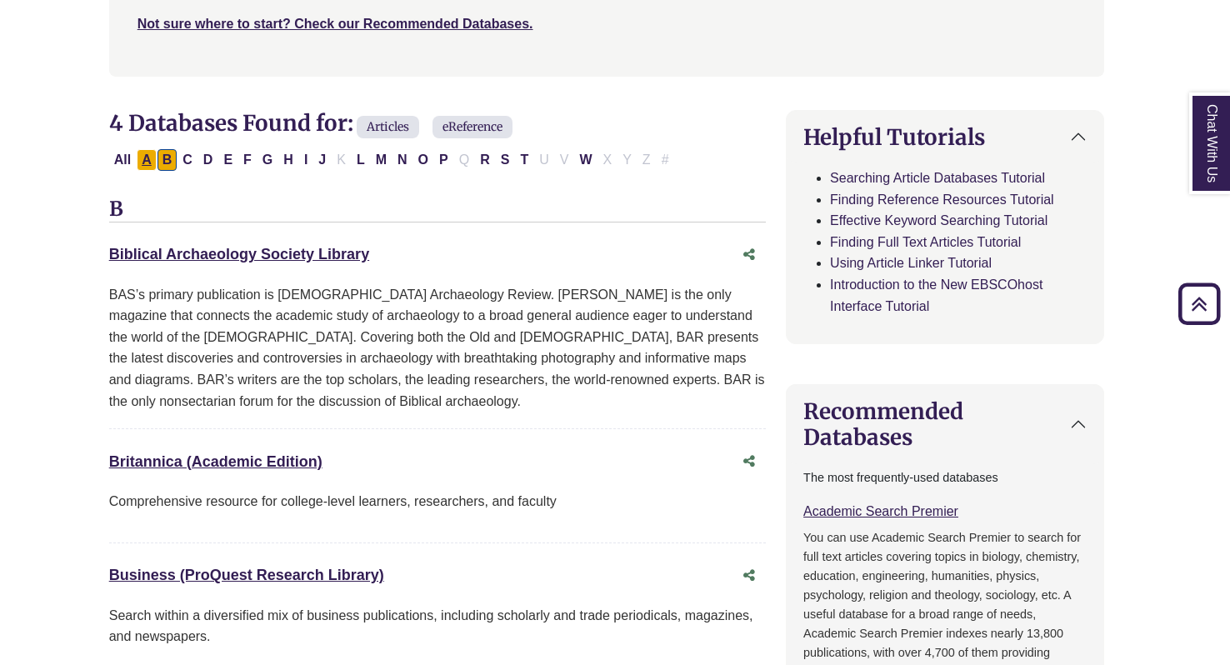
drag, startPoint x: 166, startPoint y: 156, endPoint x: 138, endPoint y: 156, distance: 27.5
click at [138, 156] on button "A" at bounding box center [147, 160] width 20 height 22
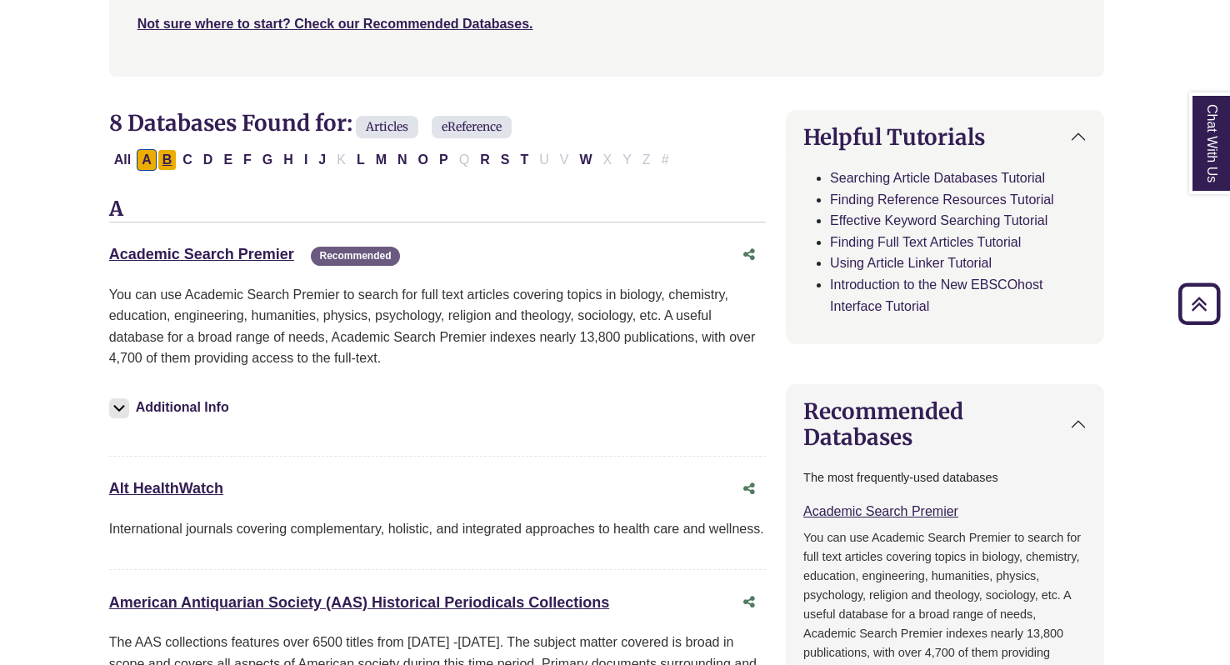
click at [158, 158] on button "B" at bounding box center [168, 160] width 20 height 22
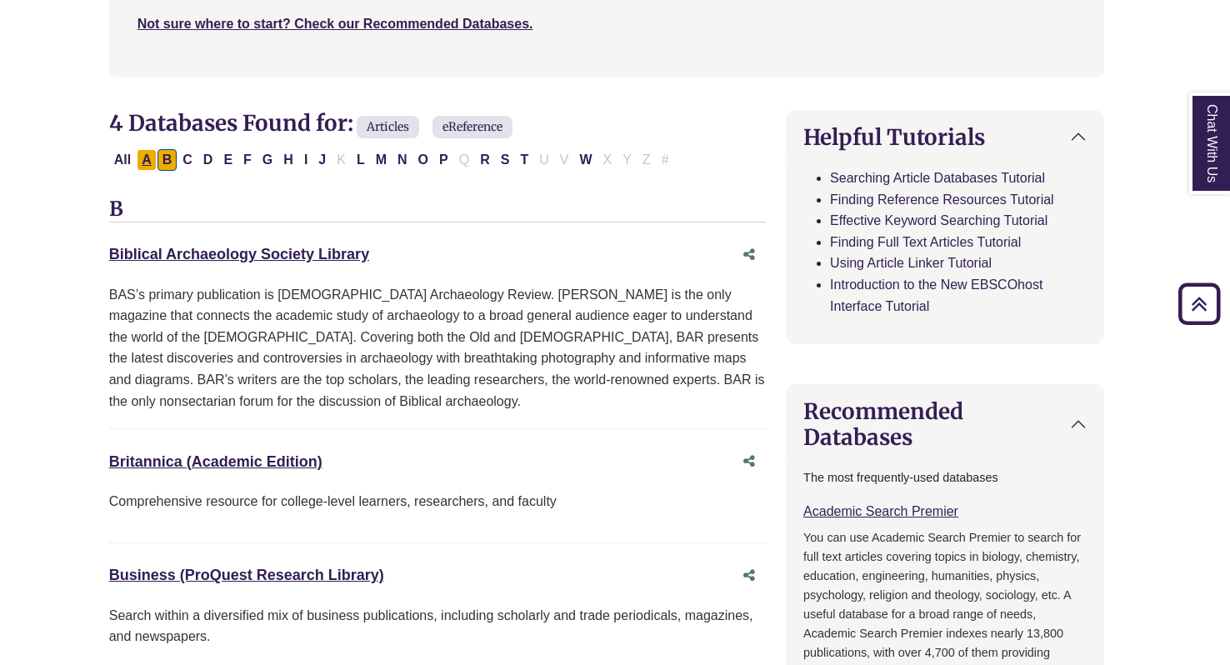
click at [145, 157] on button "A" at bounding box center [147, 160] width 20 height 22
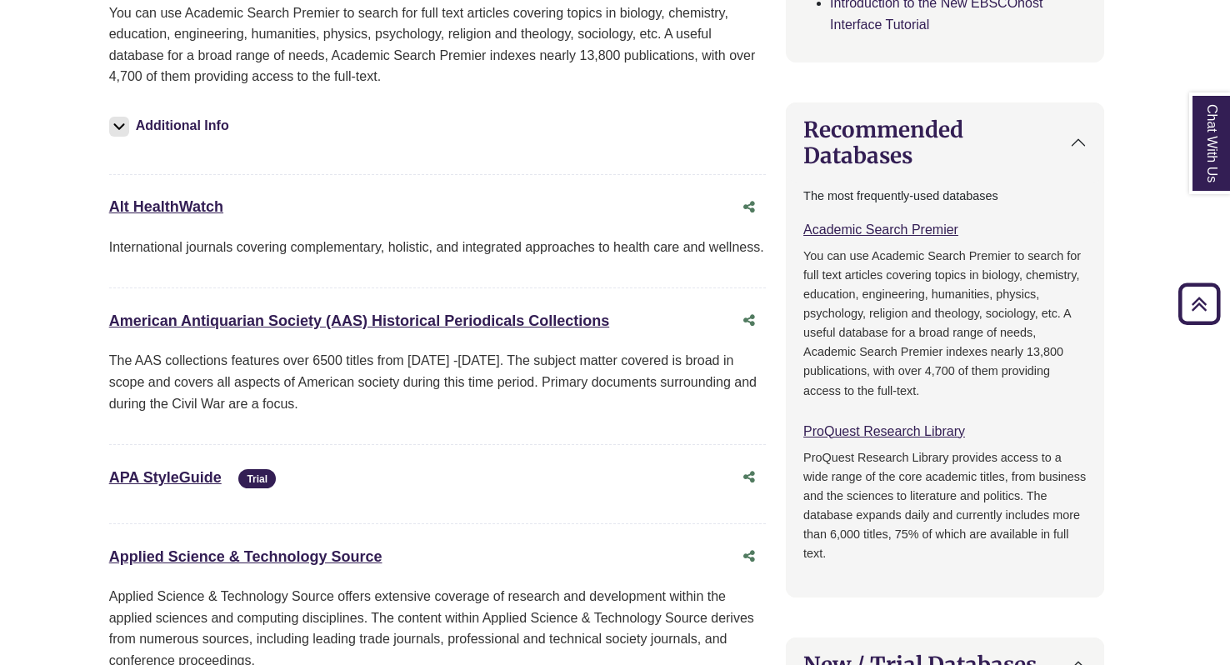
scroll to position [703, 8]
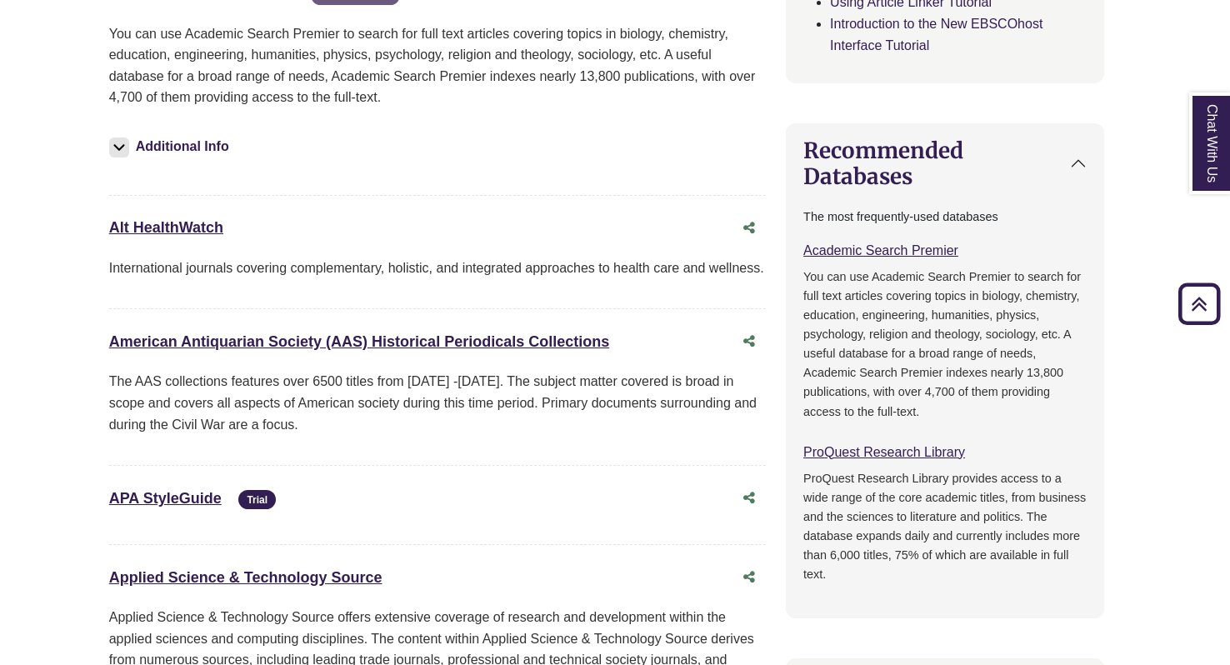
click at [387, 383] on p "The AAS collections features over 6500 titles from 1691 -1877. The subject matt…" at bounding box center [437, 403] width 657 height 64
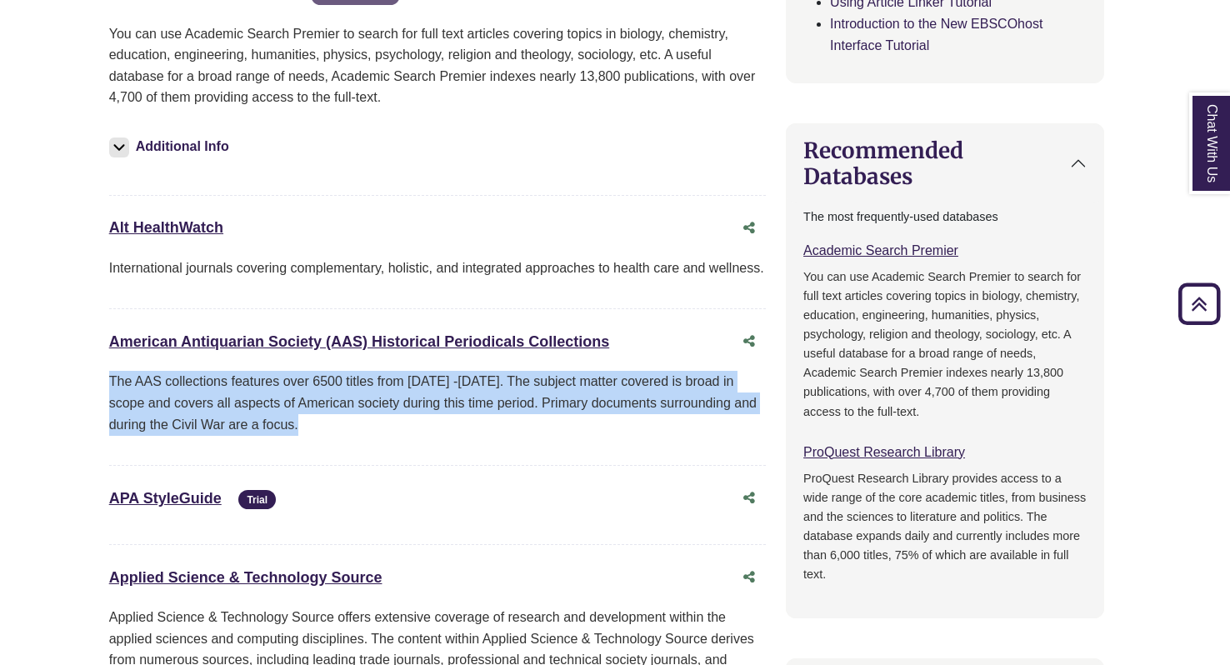
click at [387, 383] on p "The AAS collections features over 6500 titles from 1691 -1877. The subject matt…" at bounding box center [437, 403] width 657 height 64
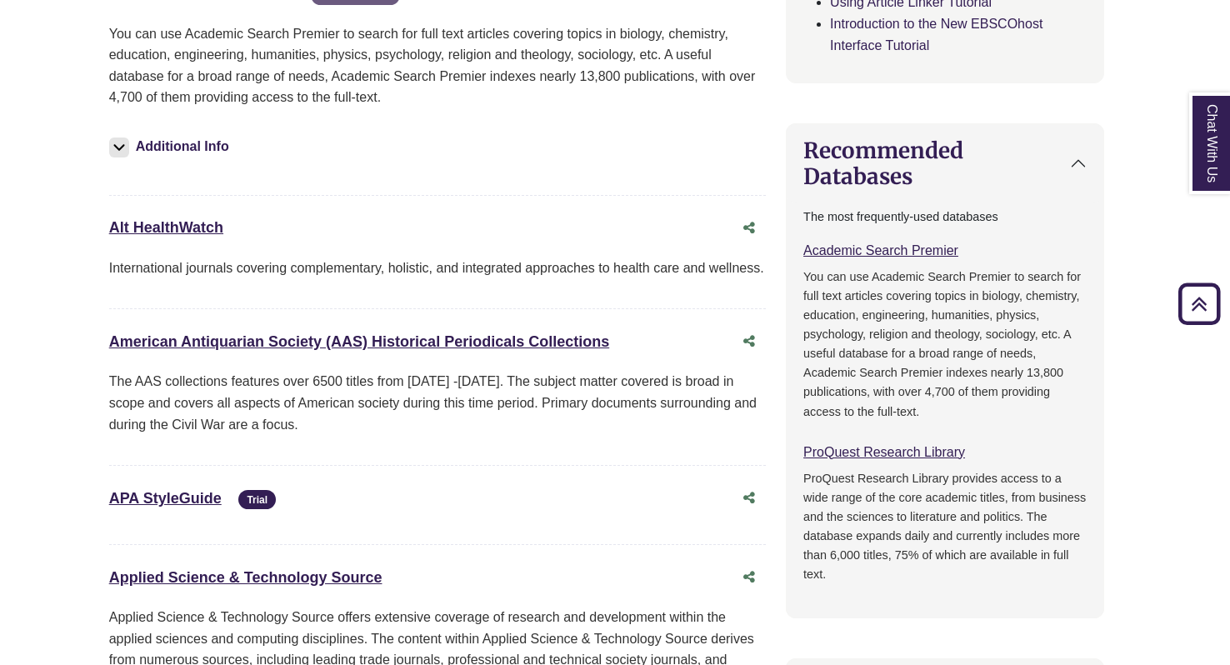
drag, startPoint x: 387, startPoint y: 383, endPoint x: 520, endPoint y: 483, distance: 166.7
click at [520, 487] on div "APA StyleGuide This link opens in a new window Trial" at bounding box center [420, 499] width 623 height 24
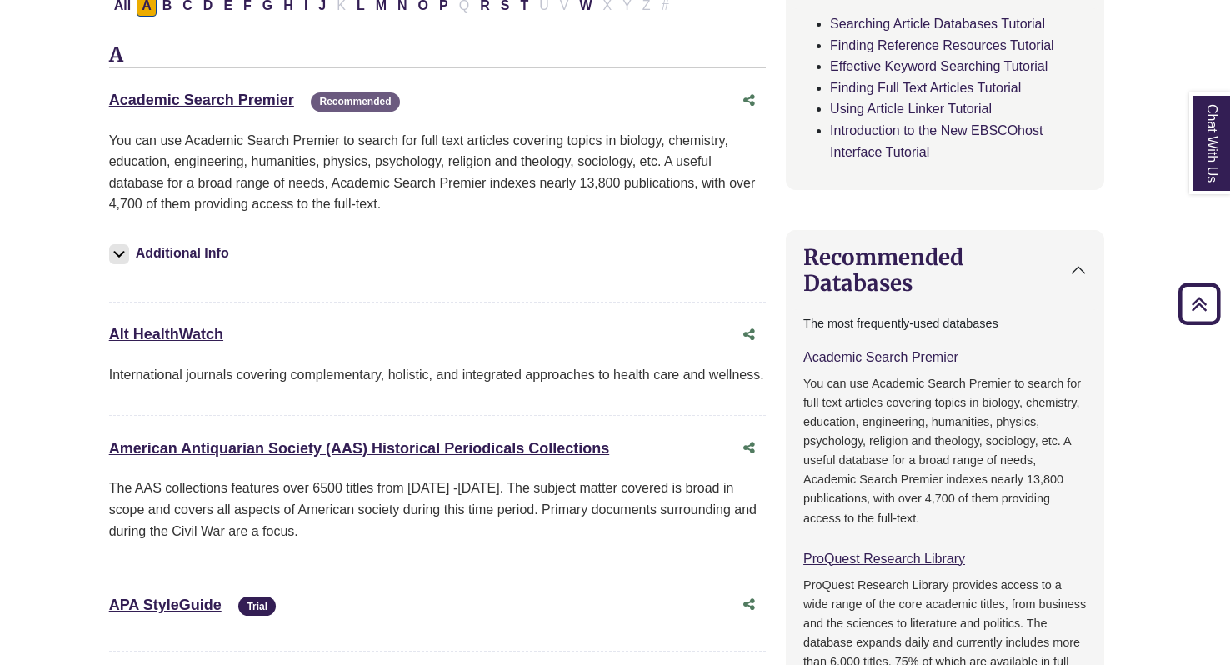
scroll to position [593, 8]
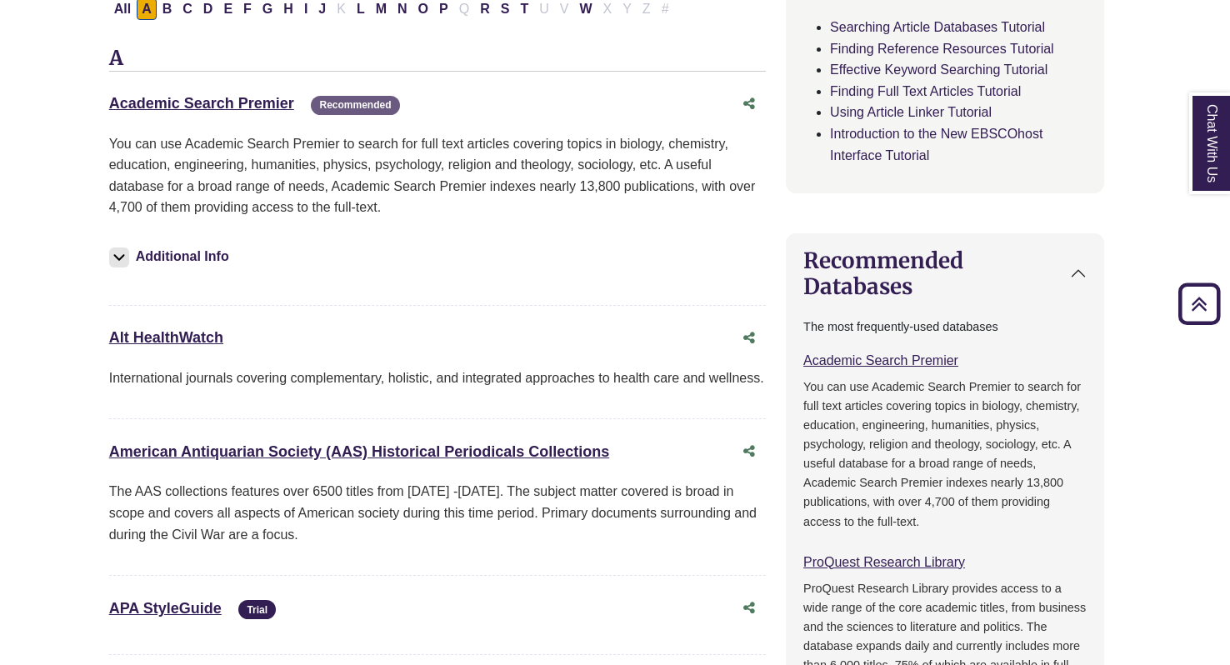
click at [408, 376] on p "International journals covering complementary, holistic, and integrated approac…" at bounding box center [437, 379] width 657 height 22
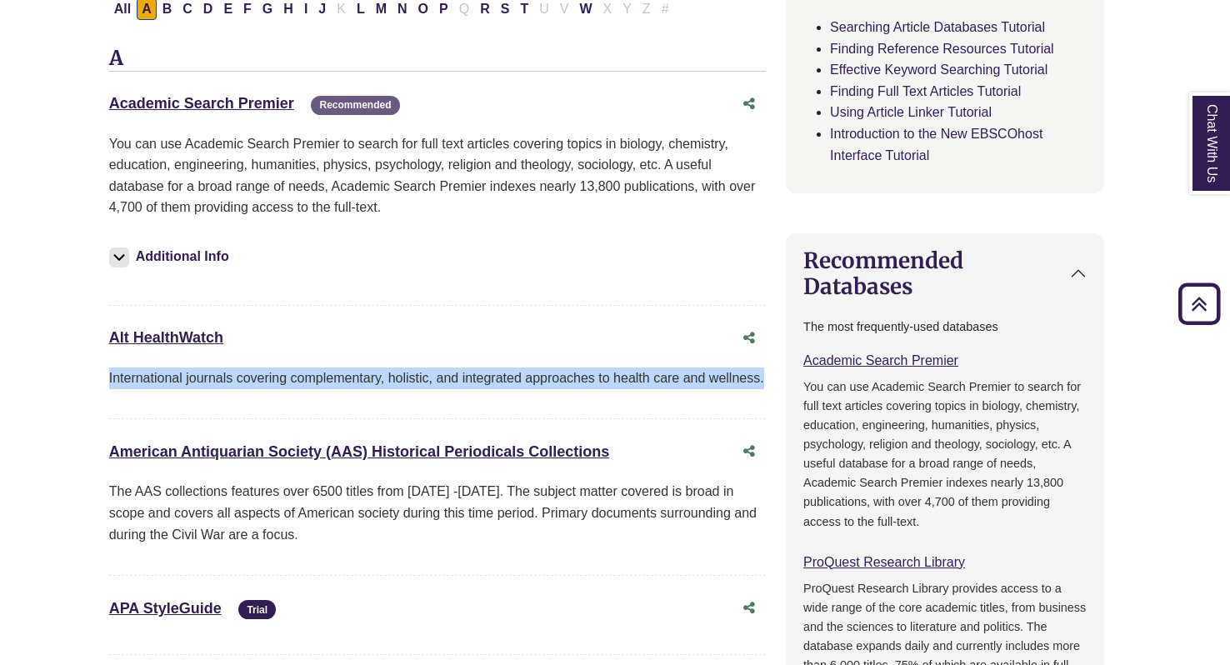
click at [408, 376] on p "International journals covering complementary, holistic, and integrated approac…" at bounding box center [437, 379] width 657 height 22
drag, startPoint x: 408, startPoint y: 376, endPoint x: 453, endPoint y: 411, distance: 57.0
click at [453, 411] on div "Alt HealthWatch This link opens in a new window International journals covering…" at bounding box center [437, 372] width 657 height 98
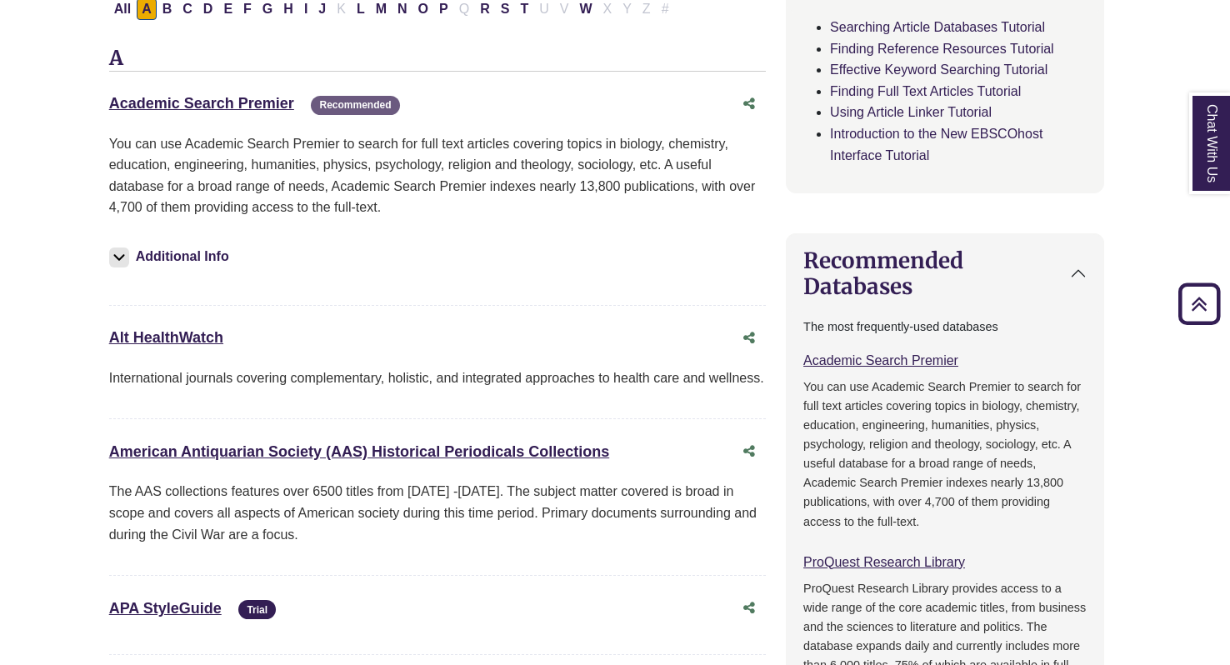
click at [418, 284] on div "Additional Info" at bounding box center [437, 260] width 657 height 57
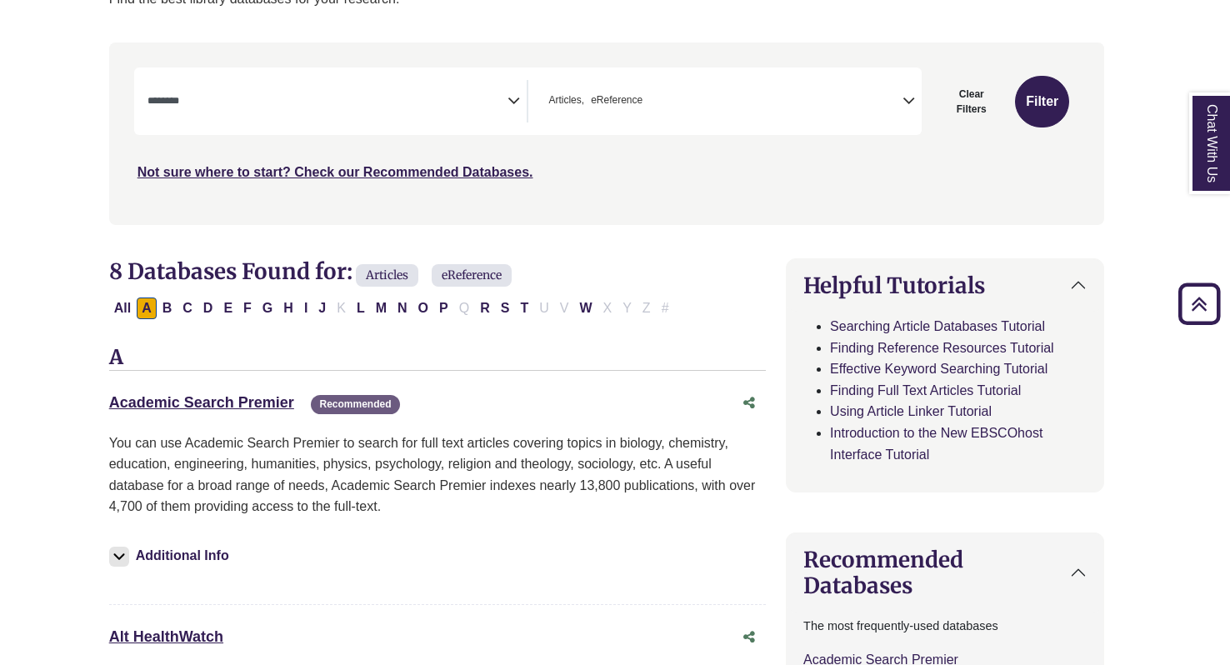
scroll to position [286, 8]
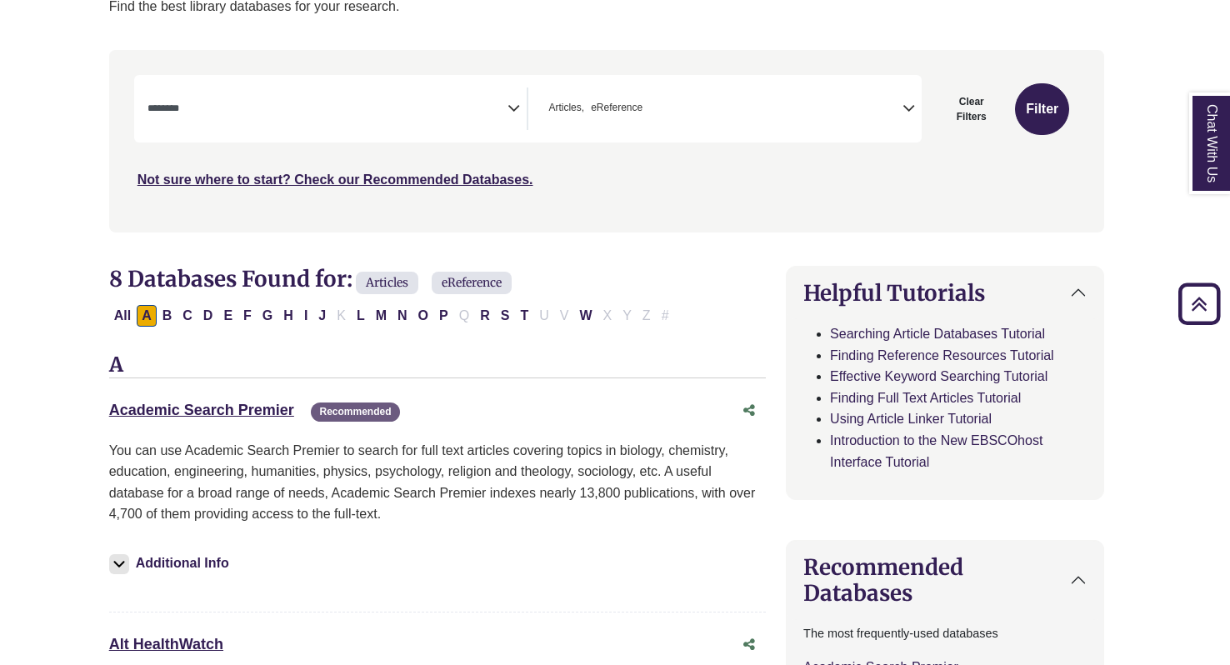
click at [432, 117] on span "Search filters" at bounding box center [328, 109] width 361 height 43
click at [837, 168] on div "Not sure where to start? Check our Recommended Databases." at bounding box center [488, 173] width 709 height 35
click at [405, 99] on span "Search filters" at bounding box center [328, 106] width 361 height 14
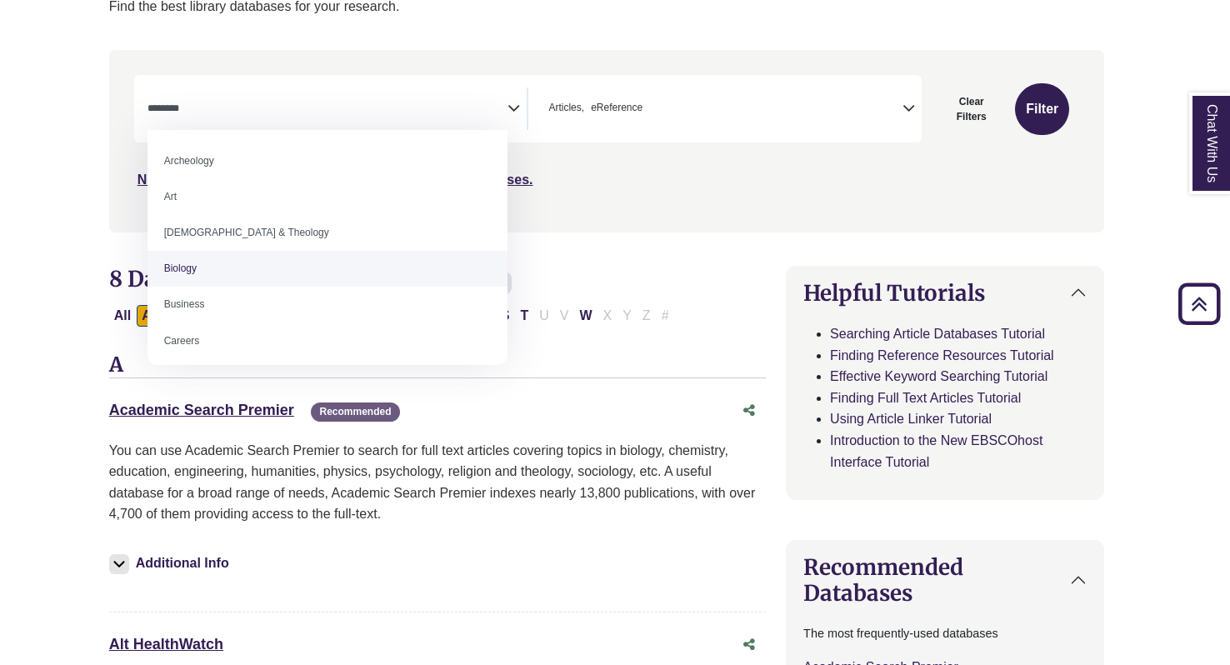
select select "*****"
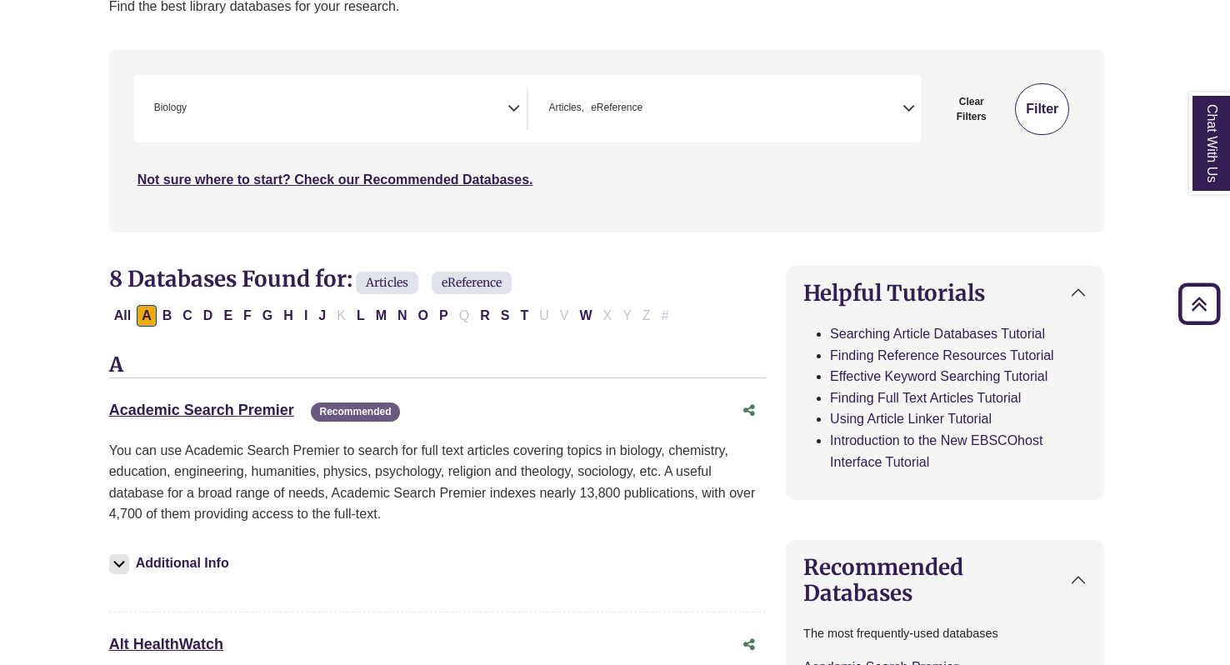
click at [1037, 102] on button "Filter" at bounding box center [1042, 109] width 54 height 52
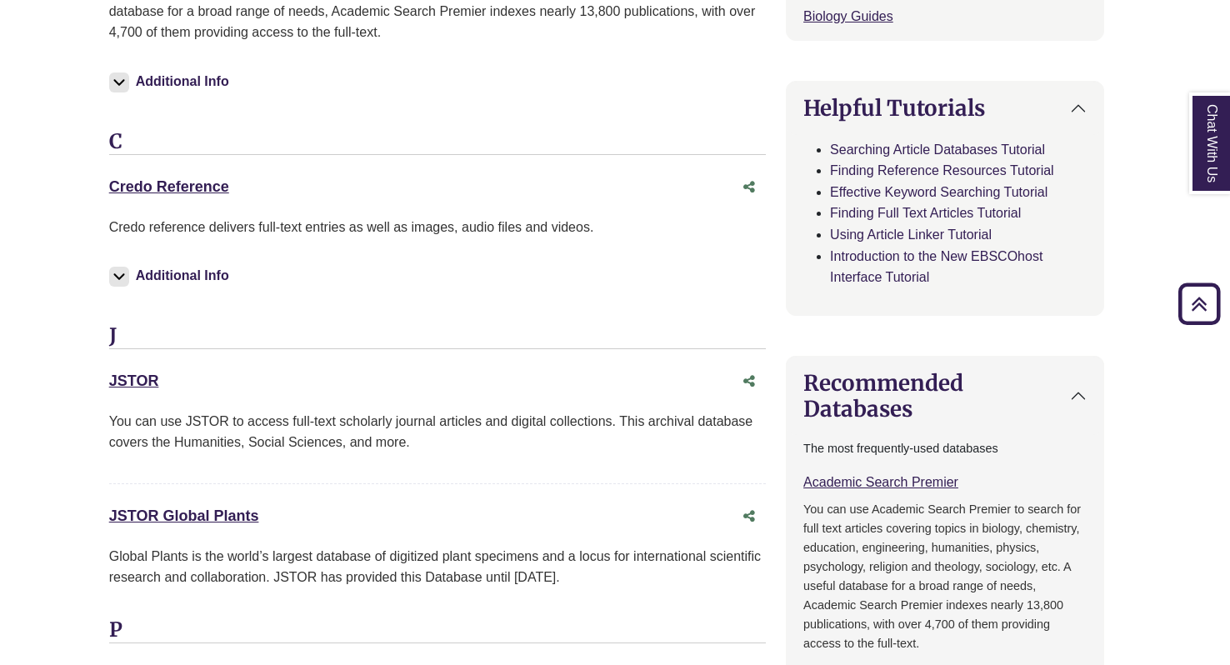
scroll to position [768, 8]
click at [192, 188] on link "Credo Reference This link opens in a new window" at bounding box center [169, 186] width 120 height 17
click at [178, 185] on link "Credo Reference This link opens in a new window" at bounding box center [169, 186] width 120 height 17
